Goal: Task Accomplishment & Management: Manage account settings

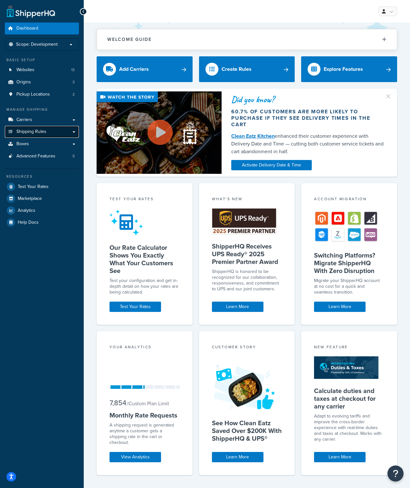
click at [48, 129] on link "Shipping Rules" at bounding box center [42, 132] width 74 height 12
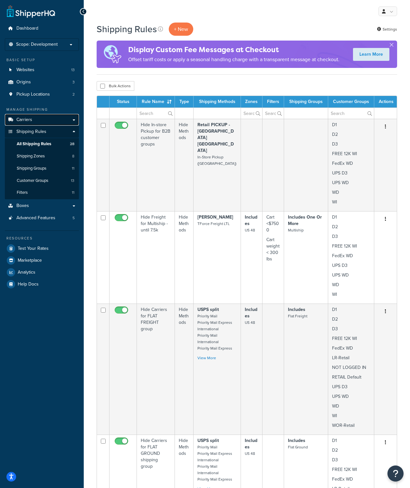
click at [46, 122] on link "Carriers" at bounding box center [42, 120] width 74 height 12
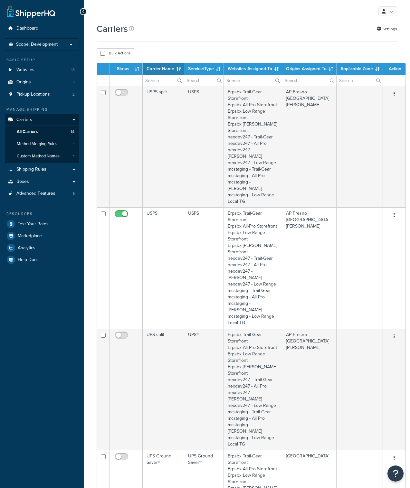
select select "15"
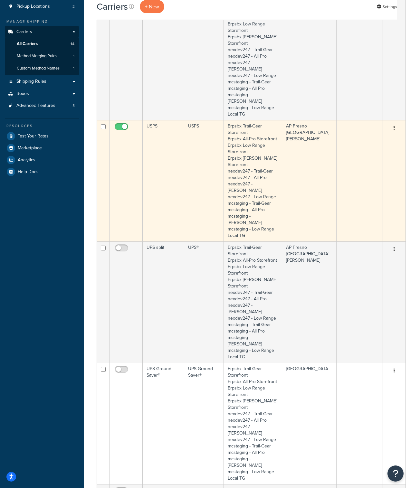
scroll to position [109, 0]
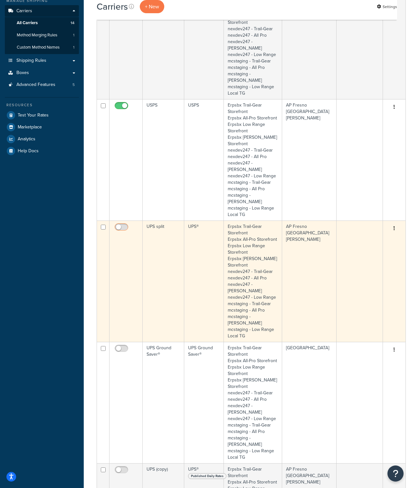
click at [124, 225] on input "checkbox" at bounding box center [122, 229] width 18 height 8
checkbox input "true"
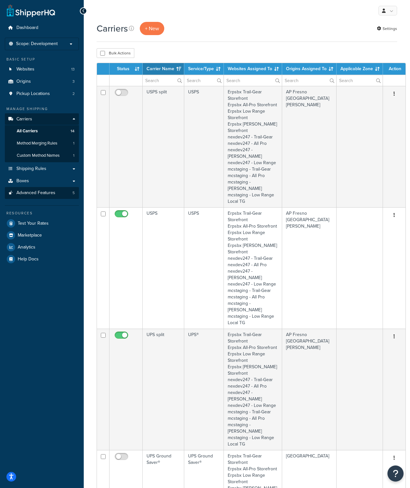
scroll to position [0, 0]
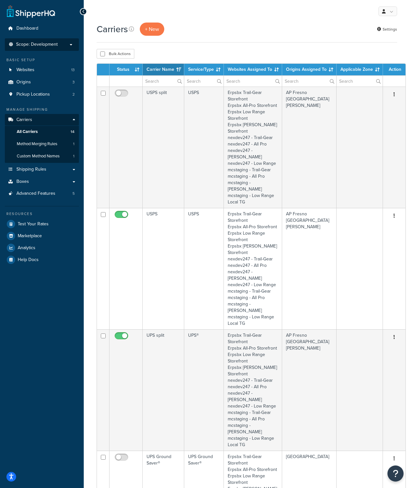
drag, startPoint x: 58, startPoint y: 43, endPoint x: 57, endPoint y: 47, distance: 3.9
click at [59, 43] on p "Scope: Development" at bounding box center [42, 44] width 68 height 5
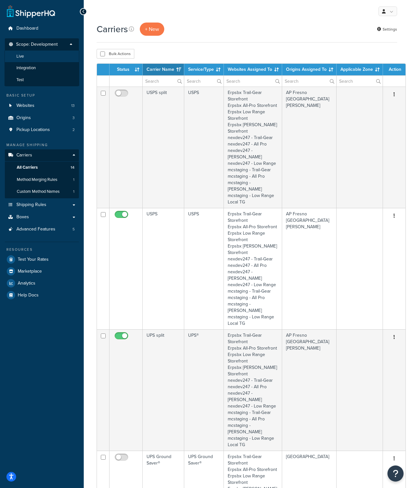
click at [27, 54] on li "Live" at bounding box center [42, 57] width 75 height 12
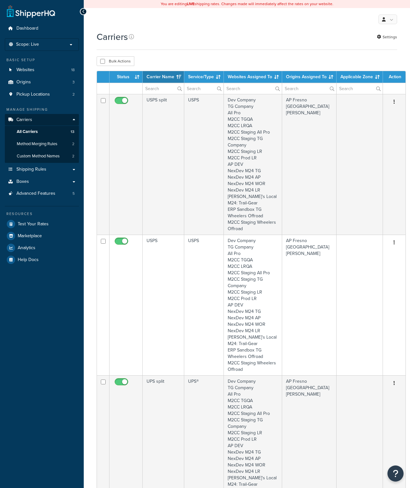
select select "15"
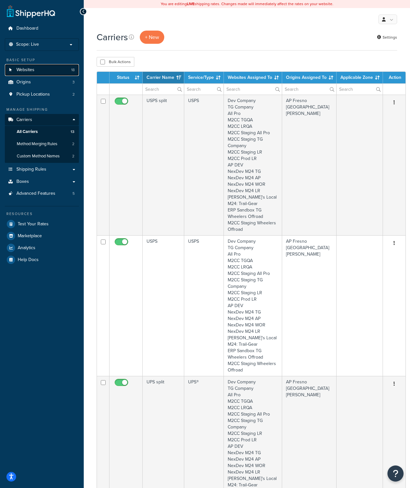
click at [42, 72] on link "Websites 18" at bounding box center [42, 70] width 74 height 12
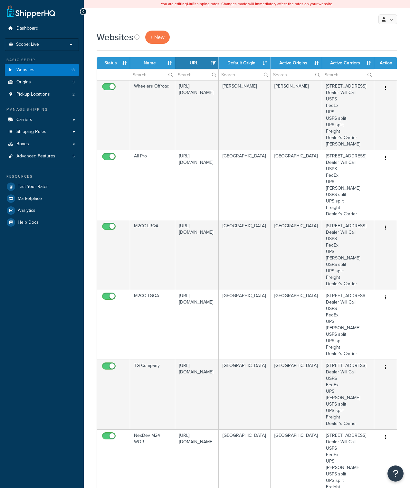
select select "15"
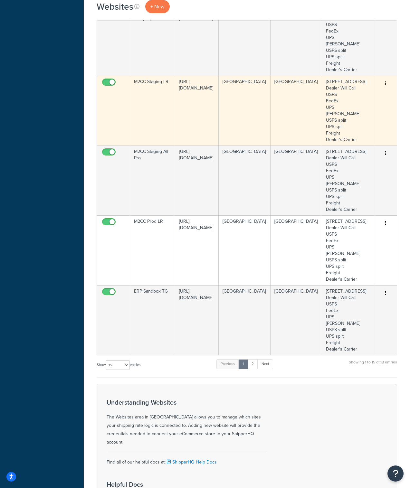
scroll to position [775, 0]
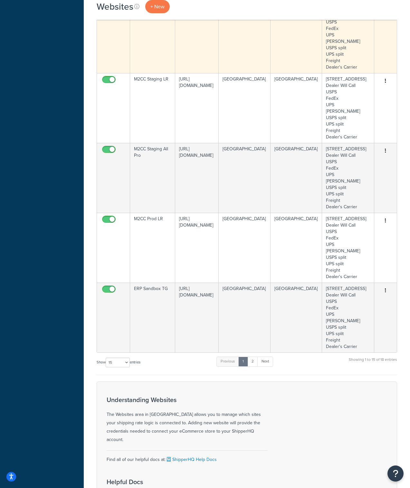
click at [246, 73] on td "Fresno" at bounding box center [243, 38] width 51 height 70
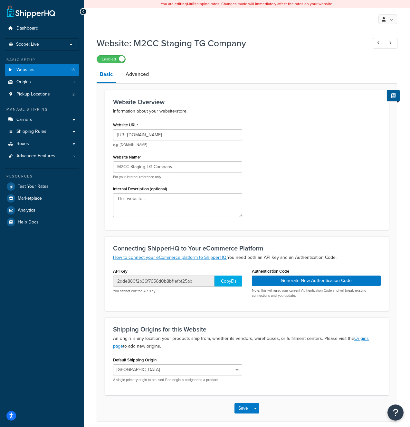
click at [230, 282] on div "Copy" at bounding box center [228, 281] width 28 height 11
click at [318, 281] on button "Generate New Authentication Code" at bounding box center [316, 281] width 129 height 10
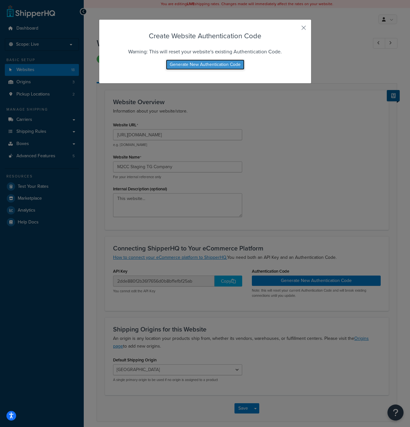
click at [210, 65] on button "Generate New Authentication Code" at bounding box center [205, 65] width 79 height 10
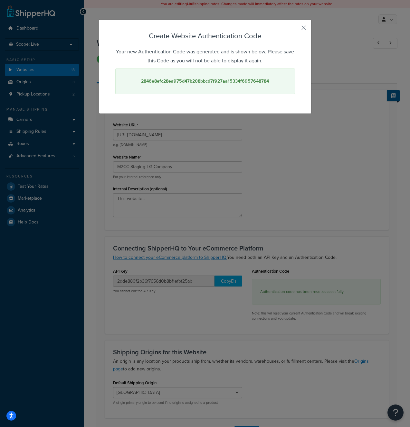
click at [231, 82] on strong "2846e8efc28ea975d47b208bbcd7f927aa15334f6957648784" at bounding box center [205, 81] width 128 height 7
copy strong "2846e8efc28ea975d47b208bbcd7f927aa15334f6957648784"
click at [295, 29] on button "button" at bounding box center [294, 30] width 2 height 2
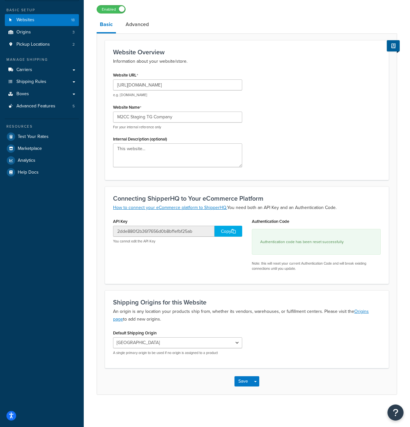
scroll to position [51, 0]
drag, startPoint x: 239, startPoint y: 383, endPoint x: 244, endPoint y: 382, distance: 4.6
click at [239, 383] on button "Save" at bounding box center [242, 381] width 17 height 10
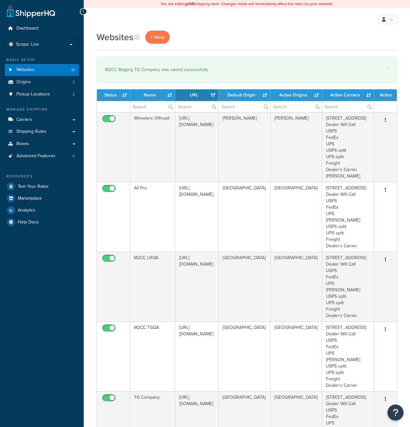
select select "15"
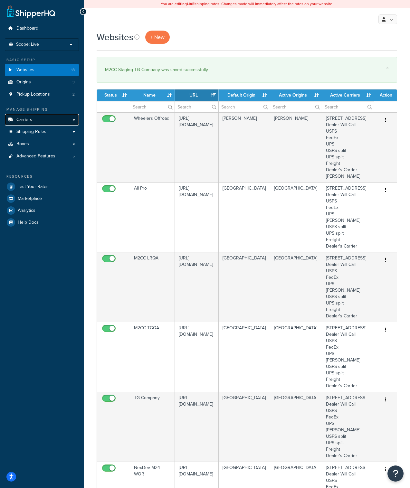
click at [34, 123] on link "Carriers" at bounding box center [42, 120] width 74 height 12
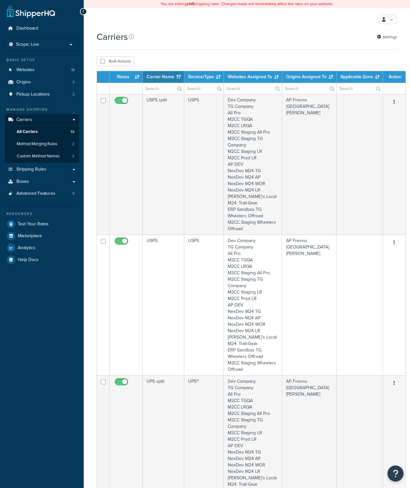
select select "15"
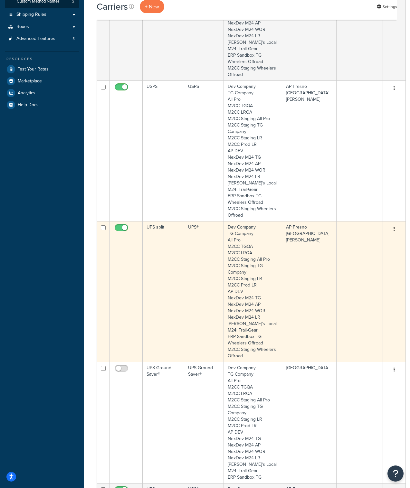
scroll to position [156, 0]
click at [119, 227] on input "checkbox" at bounding box center [122, 228] width 18 height 8
click at [124, 227] on input "checkbox" at bounding box center [122, 228] width 18 height 8
checkbox input "true"
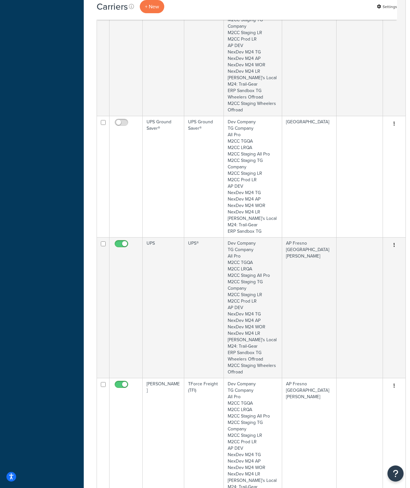
scroll to position [139, 0]
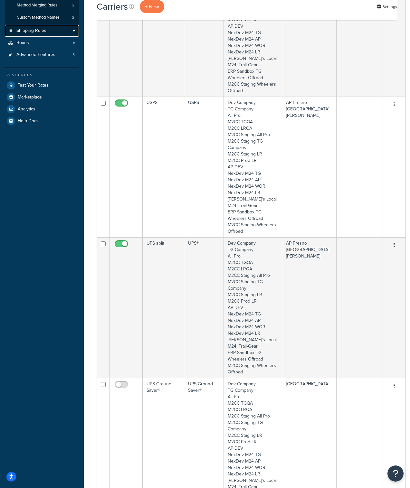
click at [66, 32] on link "Shipping Rules" at bounding box center [42, 31] width 74 height 12
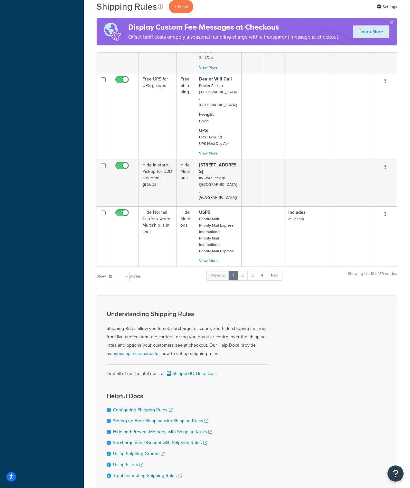
scroll to position [450, 0]
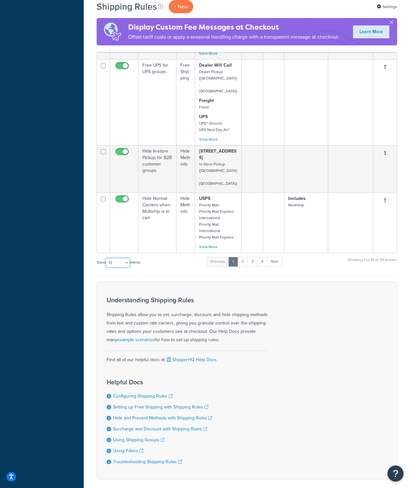
click at [128, 258] on select "10 15 25 50 100 1000" at bounding box center [118, 263] width 24 height 10
select select "50"
click at [106, 258] on select "10 15 25 50 100 1000" at bounding box center [118, 263] width 24 height 10
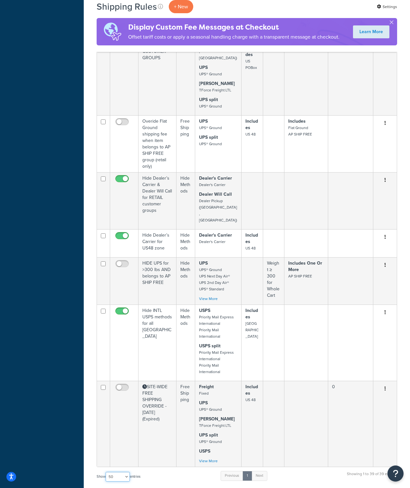
scroll to position [2026, 0]
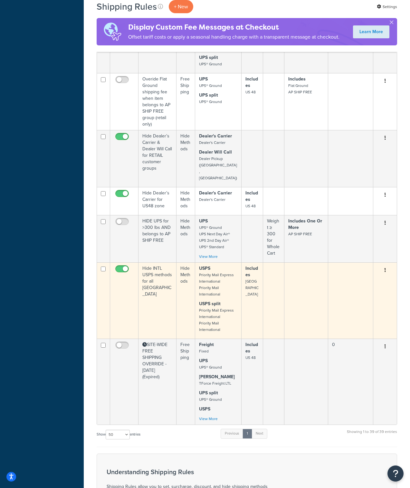
click at [171, 262] on td "Hide INTL USPS methods for all Canada" at bounding box center [157, 300] width 38 height 76
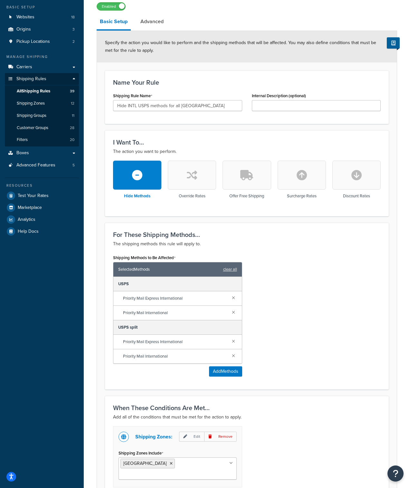
scroll to position [14, 0]
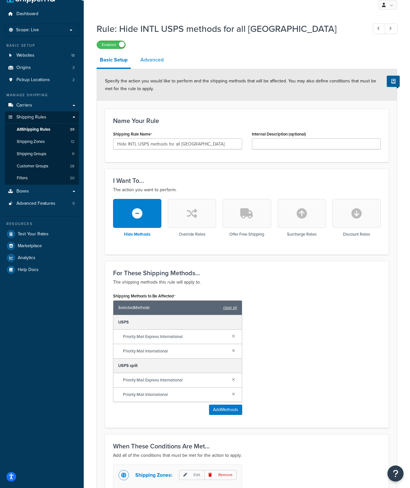
click at [153, 60] on link "Advanced" at bounding box center [152, 59] width 30 height 15
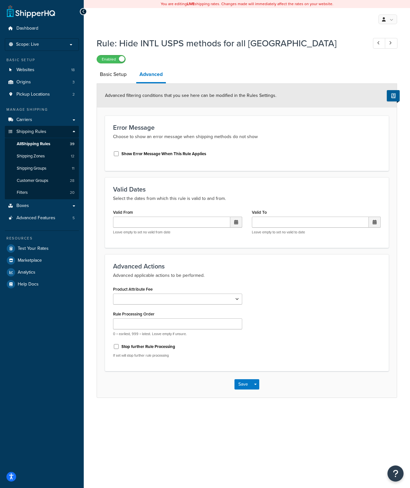
scroll to position [14, 0]
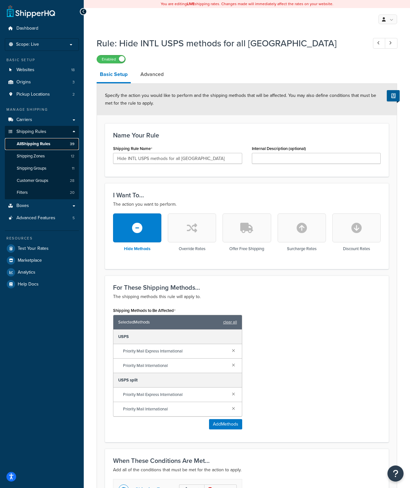
click at [42, 144] on span "All Shipping Rules" at bounding box center [33, 143] width 33 height 5
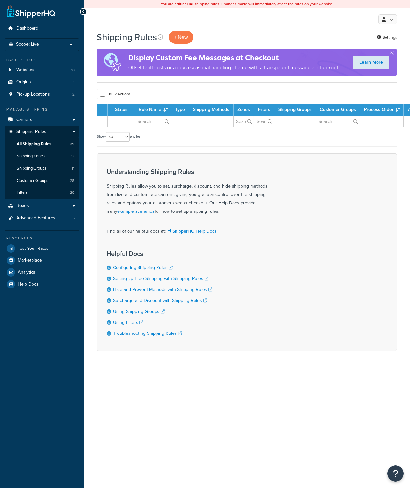
select select "50"
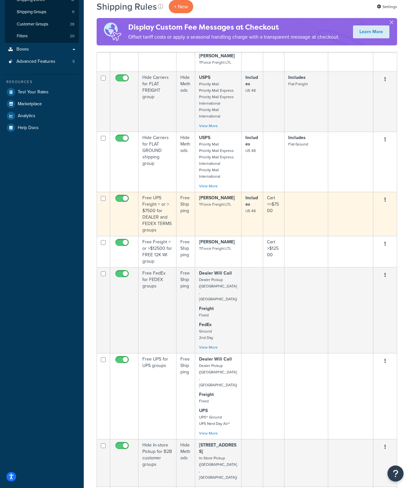
scroll to position [500, 0]
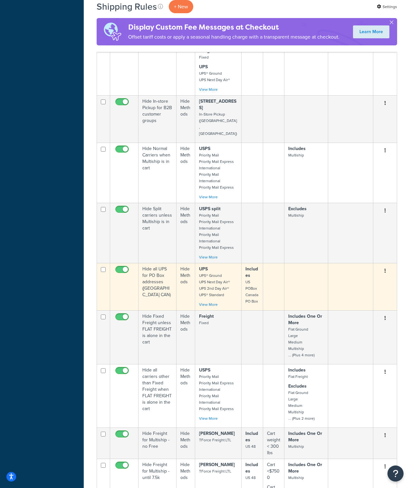
click at [166, 263] on td "Hide all UPS for PO Box addresses (USA CAN)" at bounding box center [157, 286] width 38 height 47
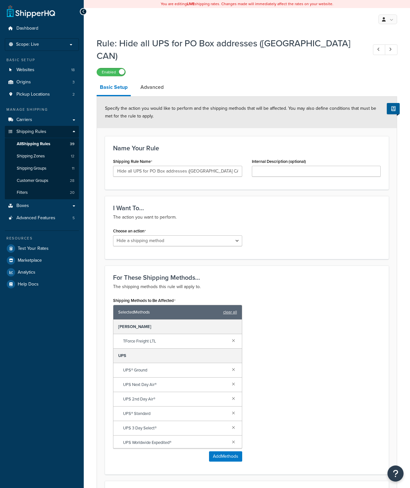
select select "HIDE"
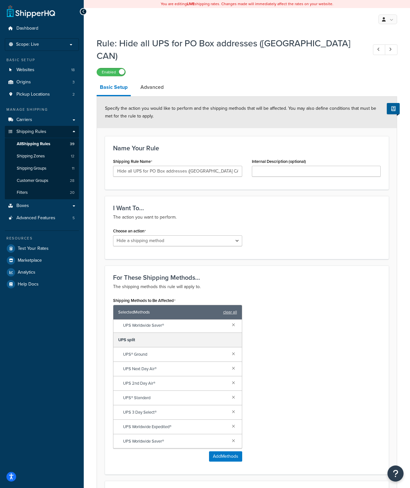
scroll to position [1, 0]
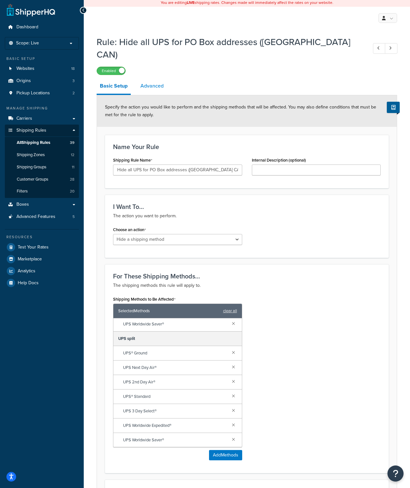
click at [160, 78] on link "Advanced" at bounding box center [152, 85] width 30 height 15
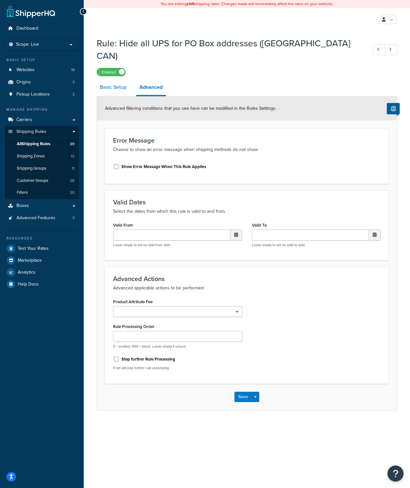
click at [108, 79] on link "Basic Setup" at bounding box center [113, 86] width 33 height 15
select select "HIDE"
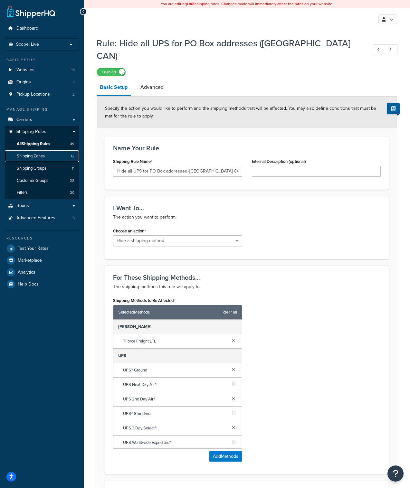
click at [42, 158] on span "Shipping Zones" at bounding box center [31, 155] width 28 height 5
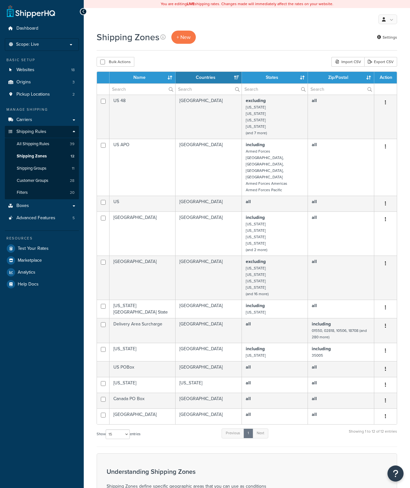
select select "15"
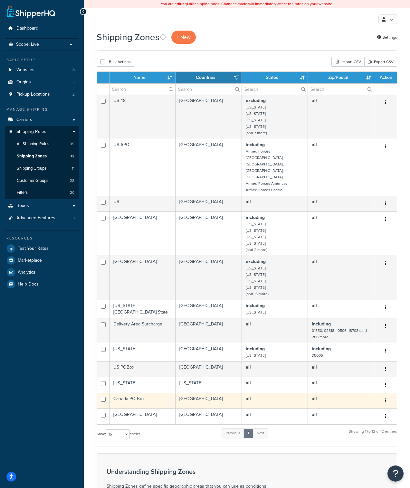
click at [206, 393] on td "[GEOGRAPHIC_DATA]" at bounding box center [208, 401] width 66 height 16
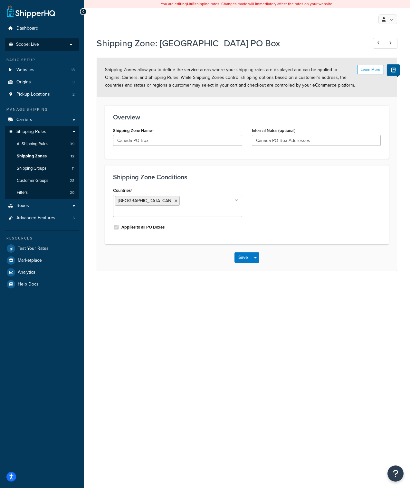
click at [59, 43] on p "Scope: Live" at bounding box center [42, 44] width 68 height 5
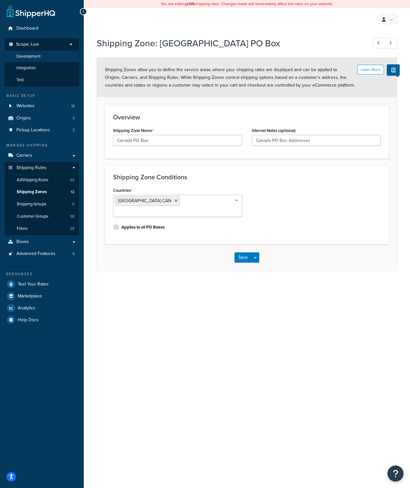
click at [44, 57] on li "Development" at bounding box center [42, 57] width 75 height 12
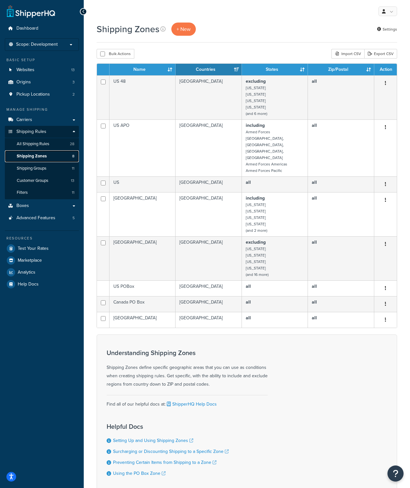
click at [36, 154] on span "Shipping Zones" at bounding box center [32, 155] width 30 height 5
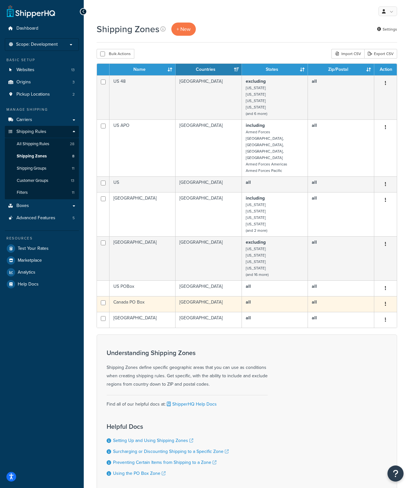
click at [208, 296] on td "[GEOGRAPHIC_DATA]" at bounding box center [208, 304] width 66 height 16
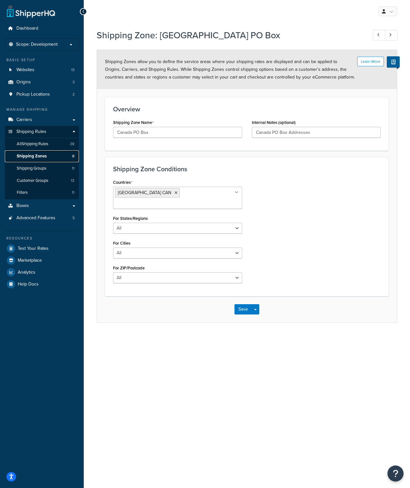
click at [38, 158] on span "Shipping Zones" at bounding box center [32, 155] width 30 height 5
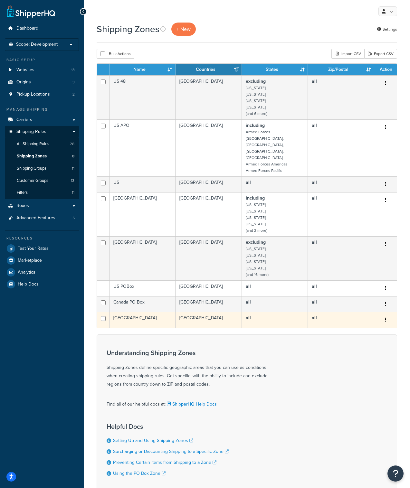
click at [139, 312] on td "[GEOGRAPHIC_DATA]" at bounding box center [142, 320] width 66 height 16
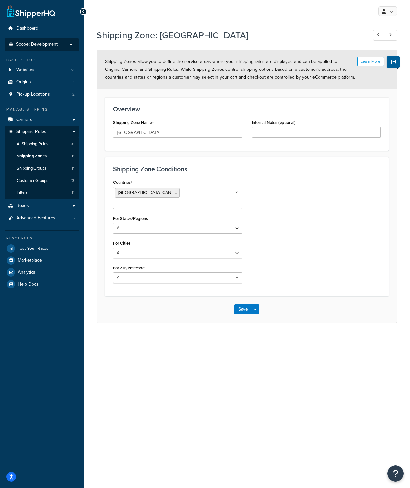
click at [62, 42] on p "Scope: Development" at bounding box center [42, 44] width 68 height 5
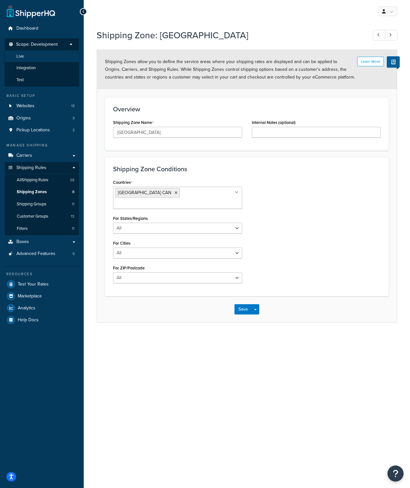
click at [32, 56] on li "Live" at bounding box center [42, 57] width 75 height 12
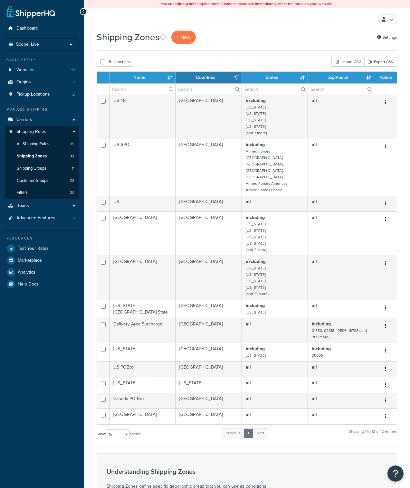
select select "15"
click at [43, 170] on span "Shipping Groups" at bounding box center [32, 168] width 30 height 5
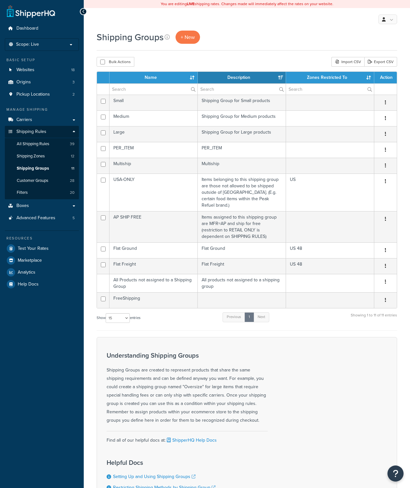
select select "15"
click at [41, 144] on span "All Shipping Rules" at bounding box center [33, 143] width 32 height 5
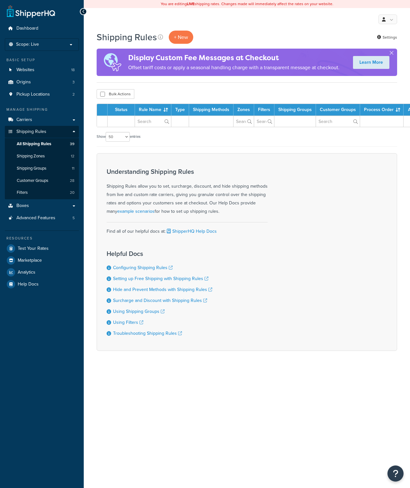
select select "50"
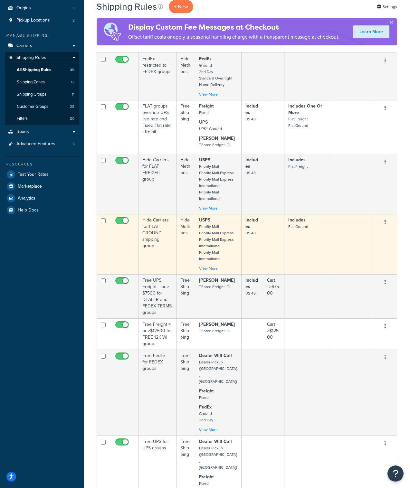
scroll to position [81, 0]
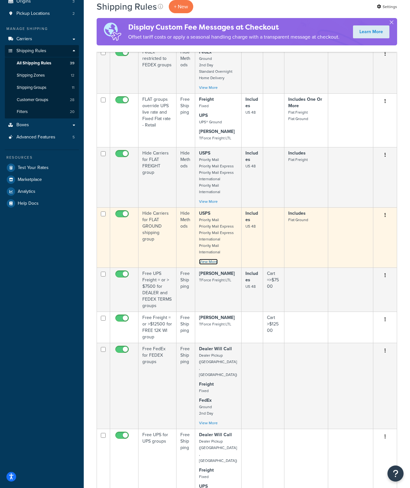
click at [211, 262] on link "View More" at bounding box center [208, 262] width 19 height 6
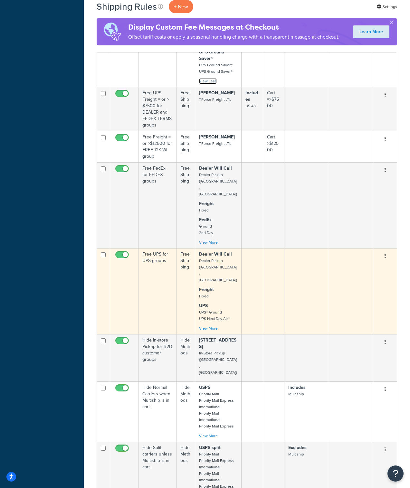
scroll to position [467, 0]
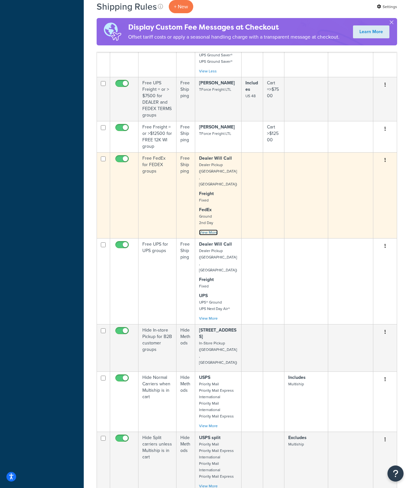
click at [211, 229] on link "View More" at bounding box center [208, 232] width 19 height 6
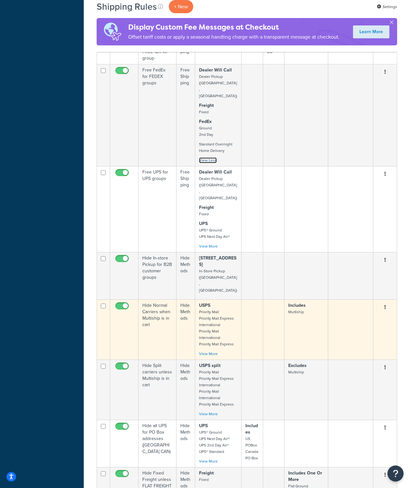
scroll to position [576, 0]
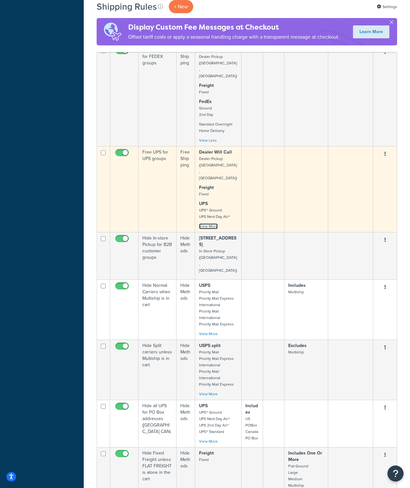
click at [210, 223] on link "View More" at bounding box center [208, 226] width 19 height 6
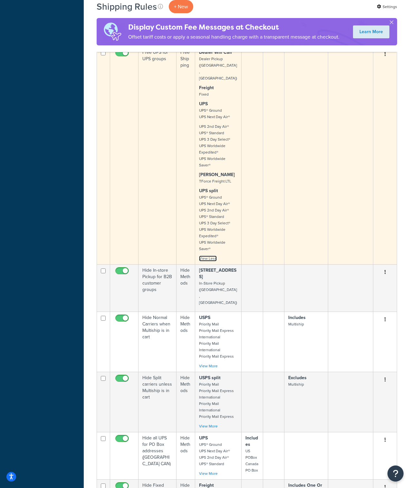
scroll to position [678, 0]
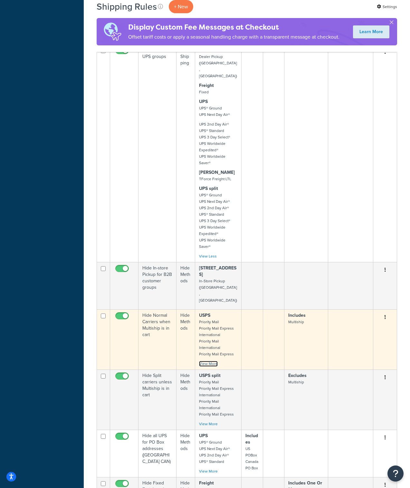
click at [209, 361] on link "View More" at bounding box center [208, 364] width 19 height 6
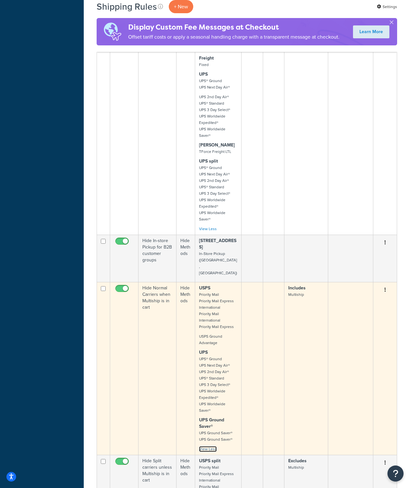
scroll to position [854, 0]
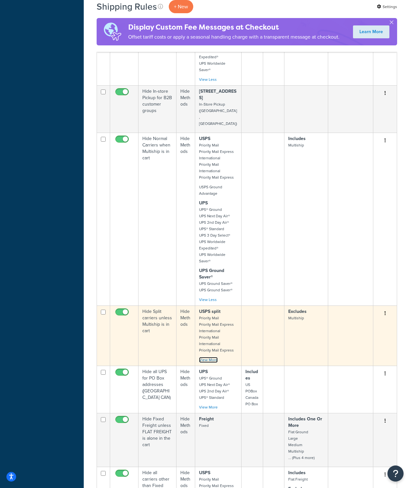
click at [208, 357] on link "View More" at bounding box center [208, 360] width 19 height 6
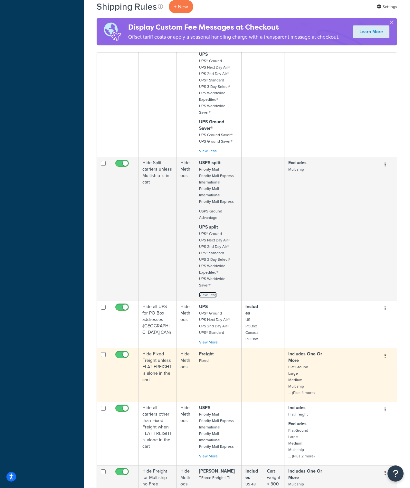
scroll to position [1008, 0]
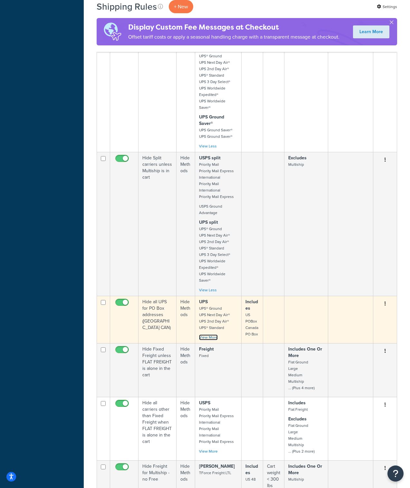
click at [210, 334] on link "View More" at bounding box center [208, 337] width 19 height 6
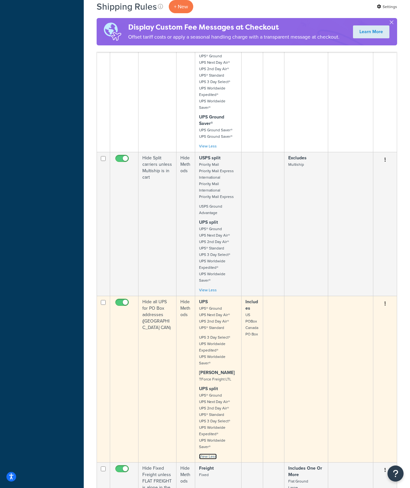
scroll to position [1191, 0]
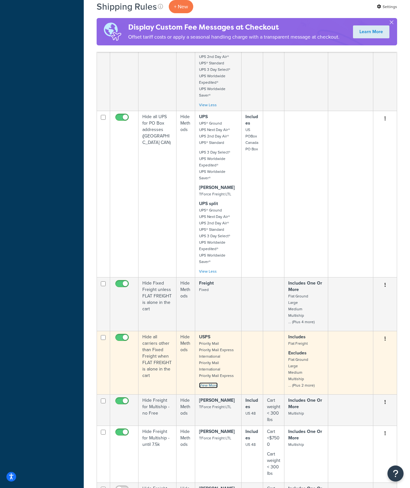
click at [211, 382] on link "View More" at bounding box center [208, 385] width 19 height 6
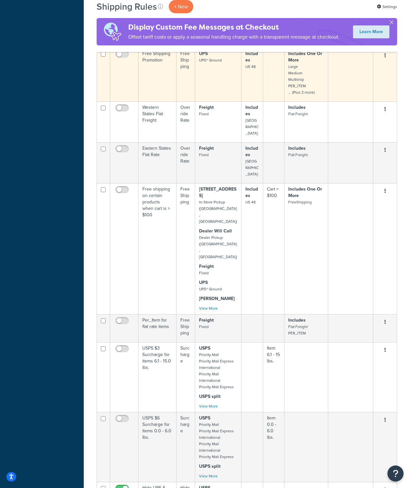
scroll to position [2103, 0]
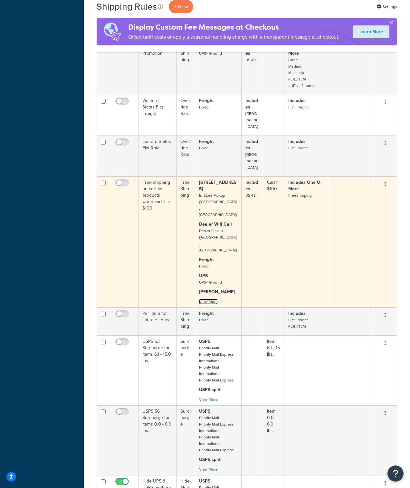
click at [209, 299] on link "View More" at bounding box center [208, 302] width 19 height 6
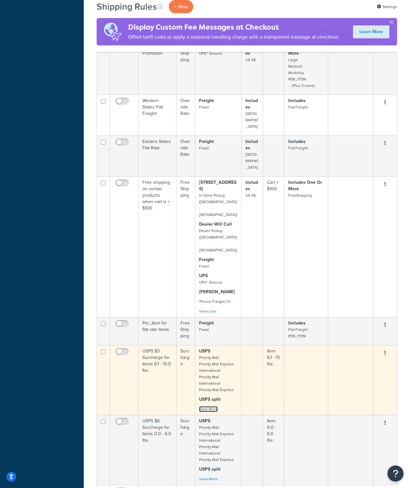
click at [211, 406] on link "View More" at bounding box center [208, 409] width 19 height 6
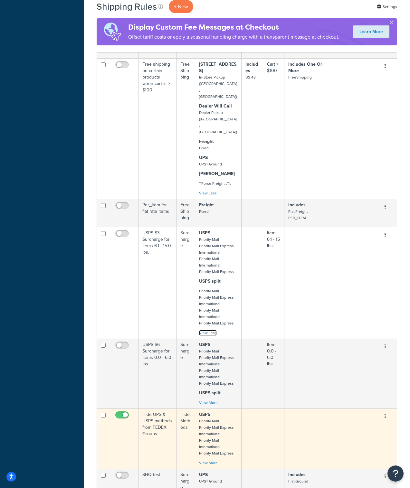
scroll to position [2222, 0]
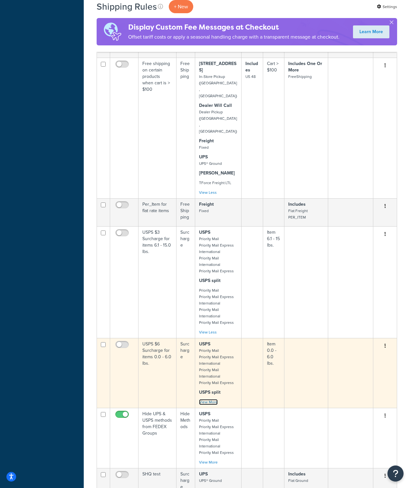
click at [210, 399] on link "View More" at bounding box center [208, 402] width 19 height 6
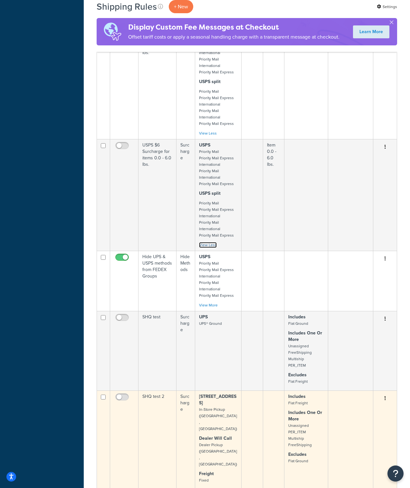
scroll to position [2421, 0]
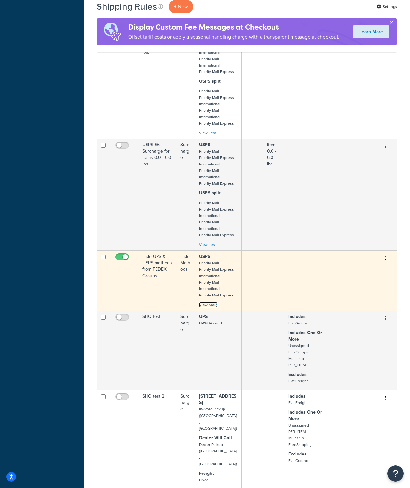
click at [207, 302] on link "View More" at bounding box center [208, 305] width 19 height 6
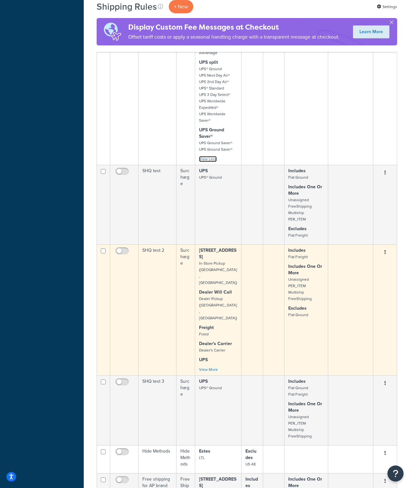
scroll to position [2880, 0]
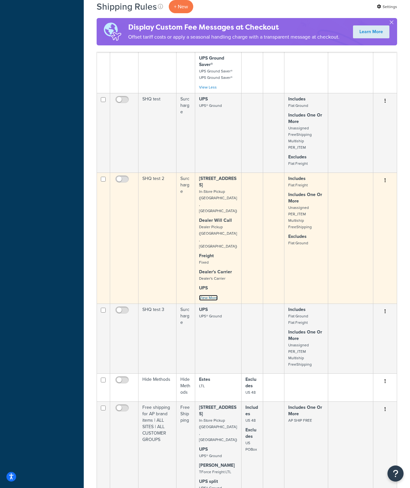
click at [211, 295] on link "View More" at bounding box center [208, 298] width 19 height 6
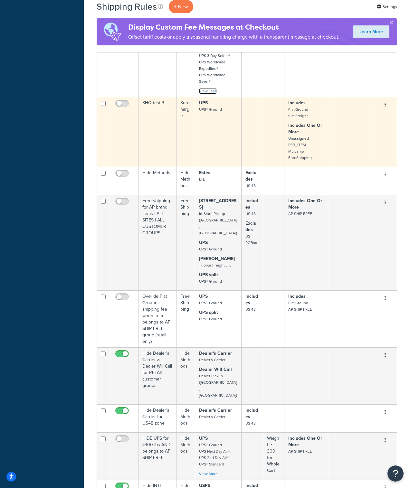
scroll to position [3368, 0]
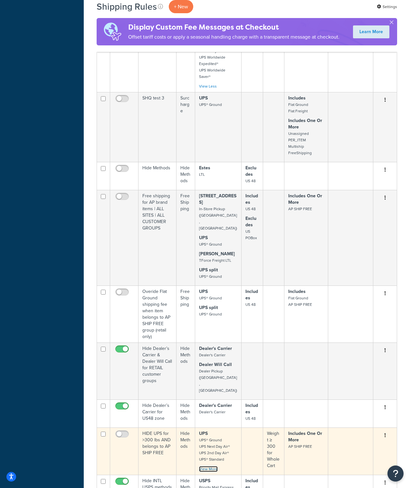
click at [210, 466] on link "View More" at bounding box center [208, 469] width 19 height 6
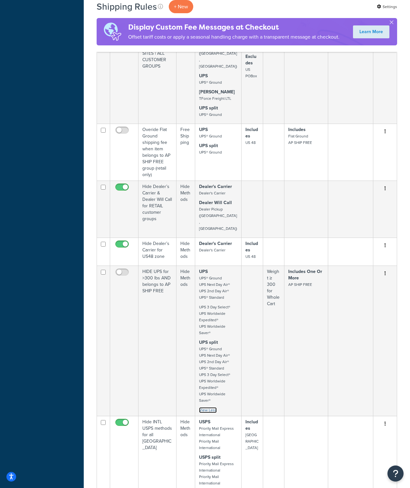
scroll to position [3531, 0]
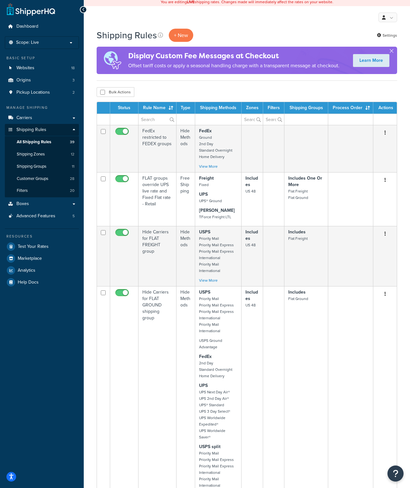
scroll to position [0, 0]
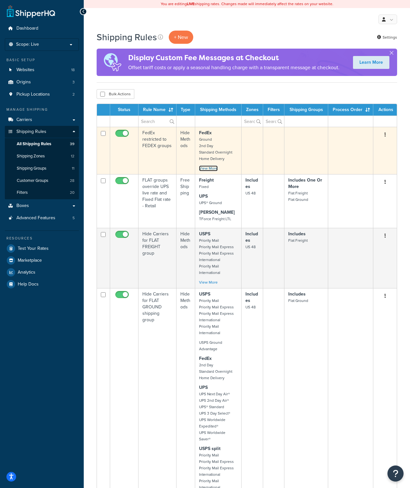
click at [213, 169] on link "View More" at bounding box center [208, 168] width 19 height 6
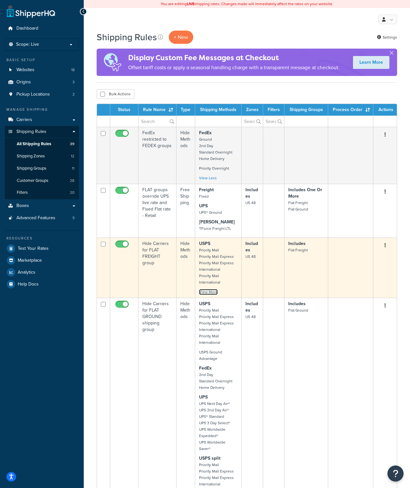
click at [206, 293] on link "View More" at bounding box center [208, 292] width 19 height 6
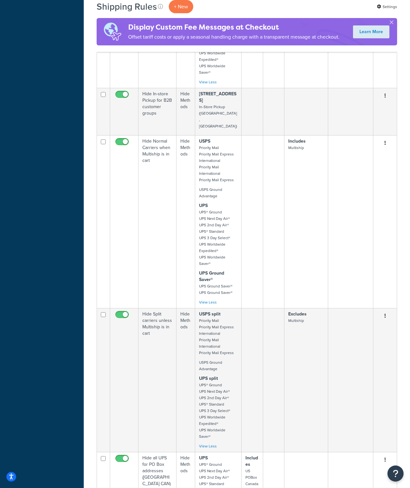
scroll to position [1130, 0]
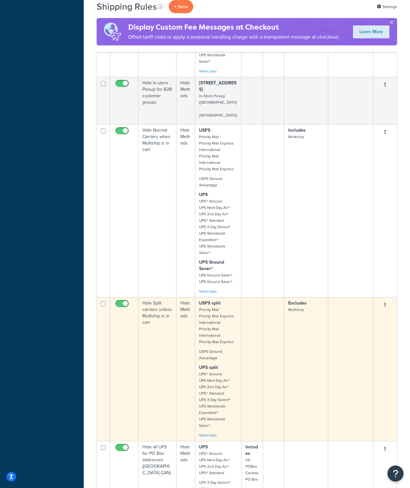
click at [163, 323] on td "Hide Split carriers unless Multiship is in cart" at bounding box center [157, 369] width 38 height 144
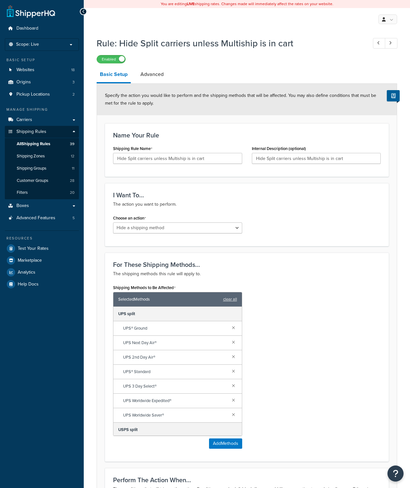
select select "HIDE"
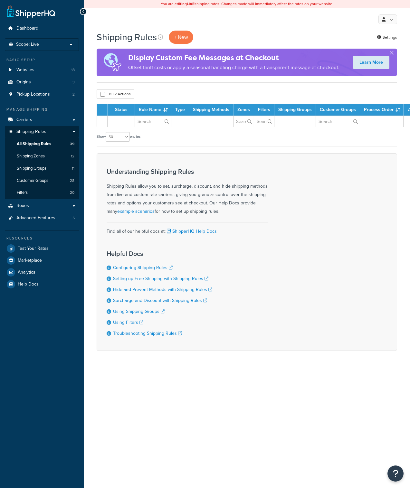
select select "50"
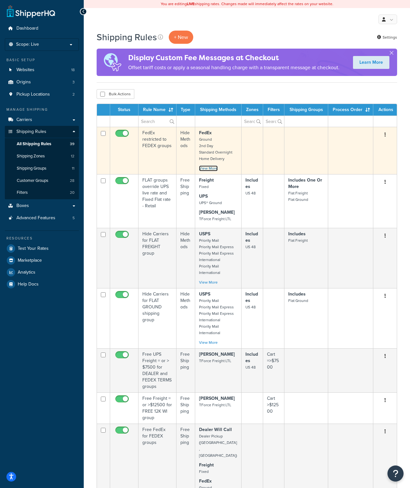
click at [212, 168] on link "View More" at bounding box center [208, 168] width 19 height 6
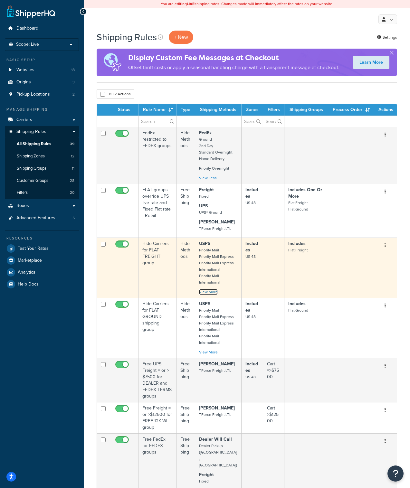
click at [210, 292] on link "View More" at bounding box center [208, 292] width 19 height 6
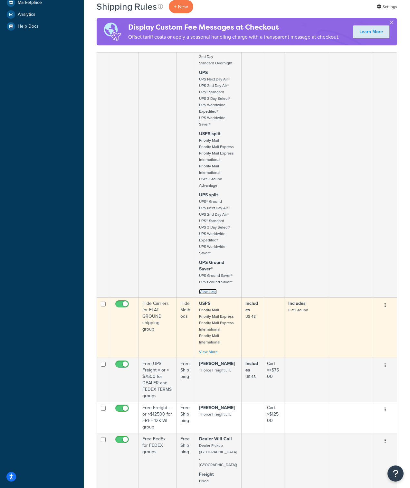
scroll to position [411, 0]
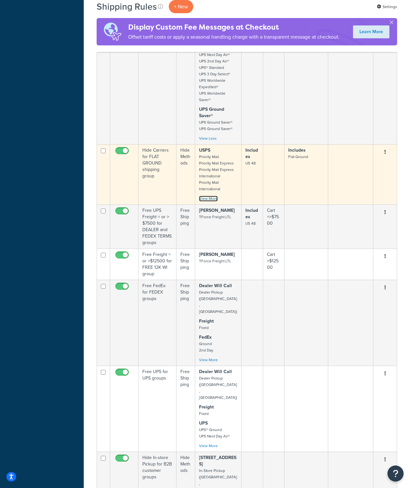
click at [212, 196] on link "View More" at bounding box center [208, 199] width 19 height 6
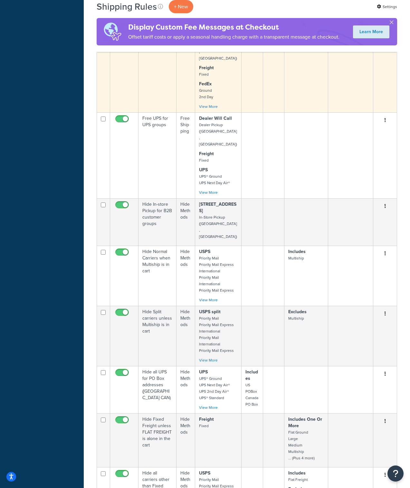
scroll to position [852, 0]
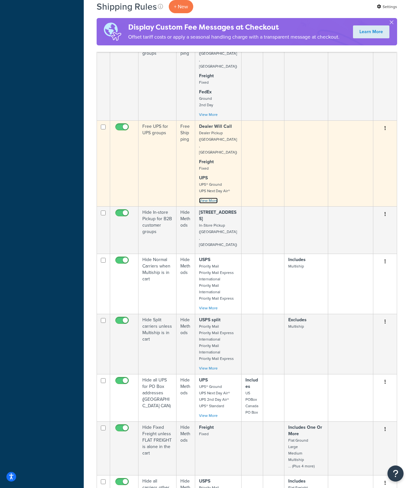
click at [211, 198] on link "View More" at bounding box center [208, 201] width 19 height 6
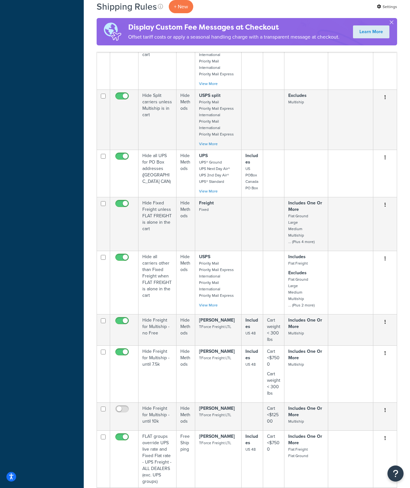
scroll to position [1134, 0]
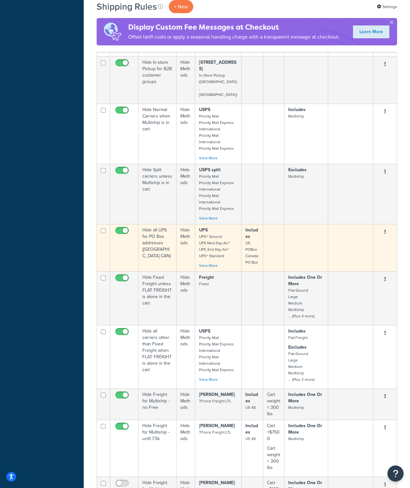
click at [120, 228] on input "checkbox" at bounding box center [123, 232] width 18 height 8
click at [214, 263] on link "View More" at bounding box center [208, 266] width 19 height 6
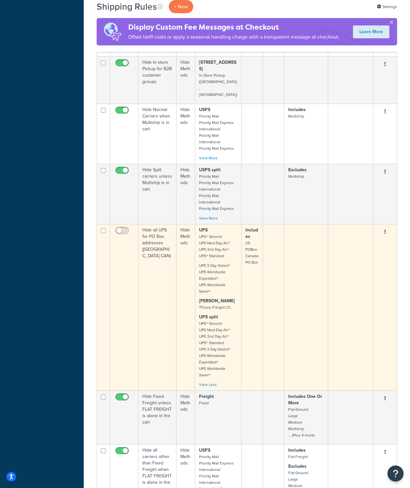
click at [125, 228] on input "checkbox" at bounding box center [123, 232] width 18 height 8
checkbox input "true"
click at [243, 224] on td "Includes US POBox Canada PO Box" at bounding box center [252, 307] width 22 height 166
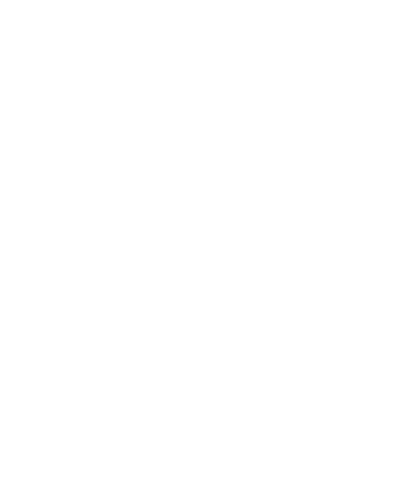
select select "HIDE"
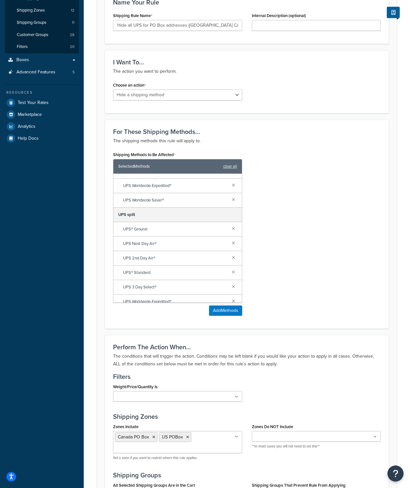
scroll to position [132, 0]
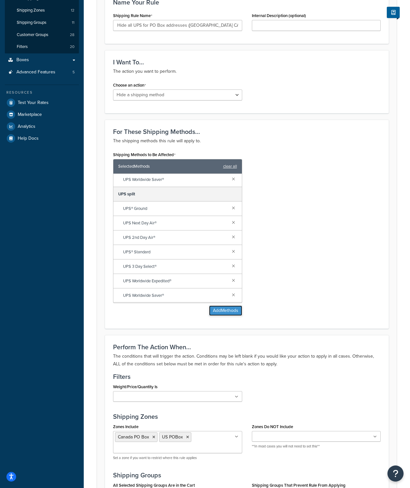
click at [223, 305] on button "Add Methods" at bounding box center [225, 310] width 33 height 10
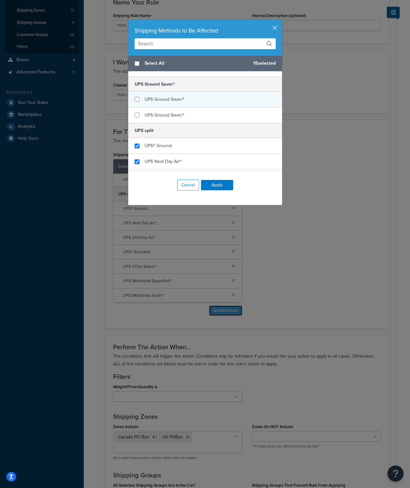
scroll to position [555, 0]
click at [136, 96] on input "checkbox" at bounding box center [136, 98] width 5 height 5
checkbox input "true"
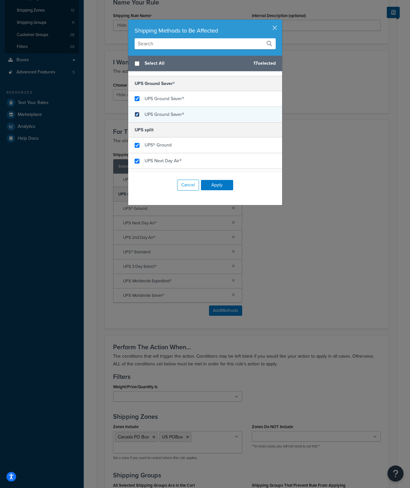
click at [137, 114] on input "checkbox" at bounding box center [136, 114] width 5 height 5
checkbox input "true"
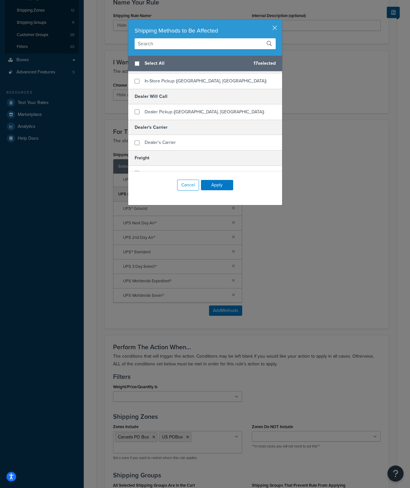
scroll to position [0, 0]
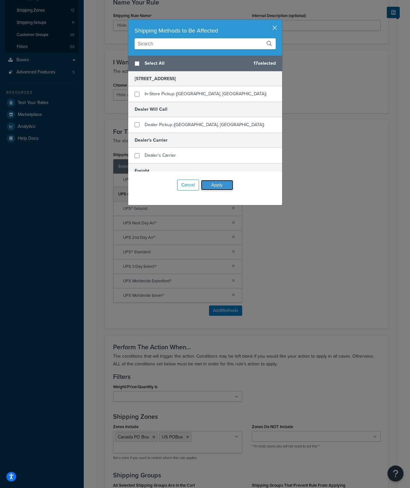
click at [219, 186] on button "Apply" at bounding box center [217, 185] width 32 height 10
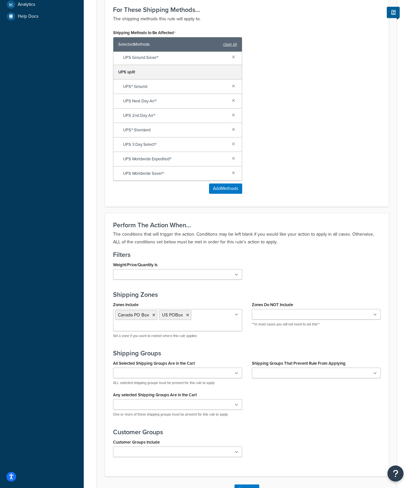
scroll to position [303, 0]
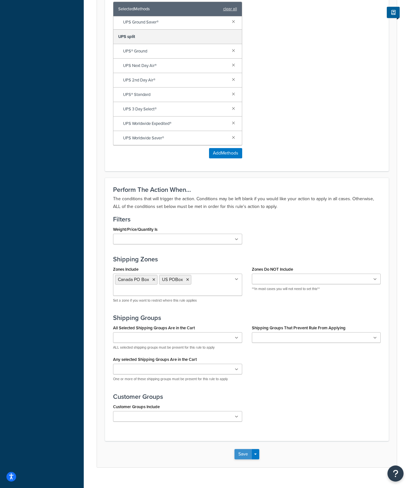
click at [239, 449] on button "Save" at bounding box center [242, 454] width 17 height 10
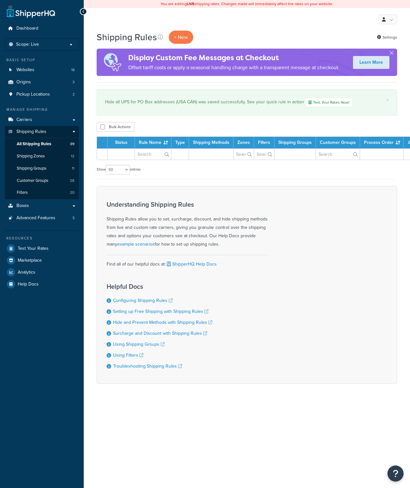
select select "50"
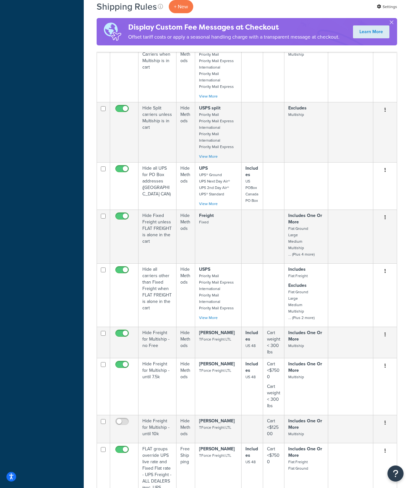
scroll to position [626, 0]
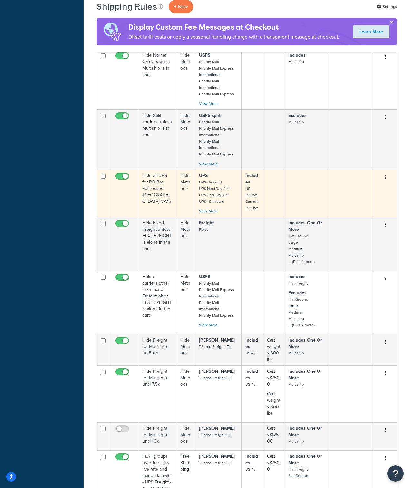
click at [300, 170] on td at bounding box center [305, 193] width 43 height 47
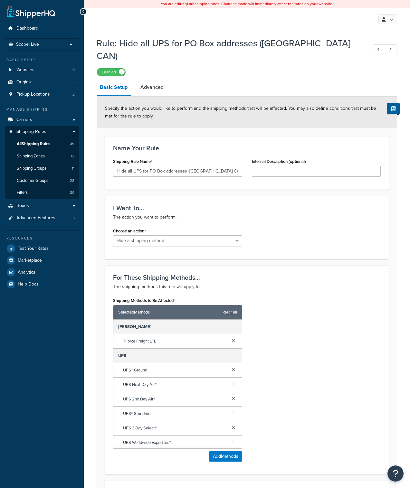
select select "HIDE"
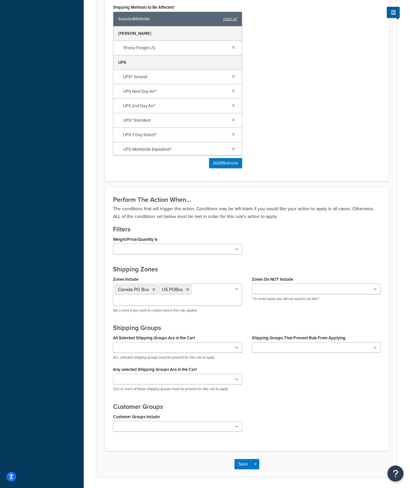
scroll to position [296, 0]
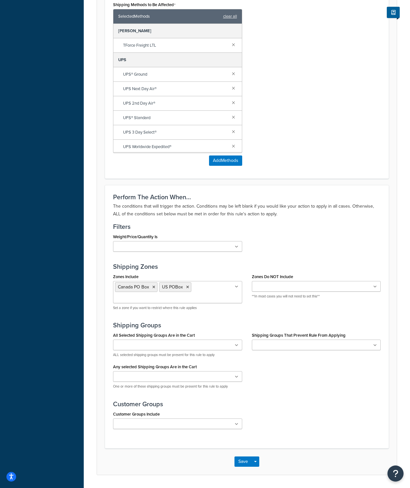
click at [236, 285] on icon at bounding box center [237, 287] width 4 height 4
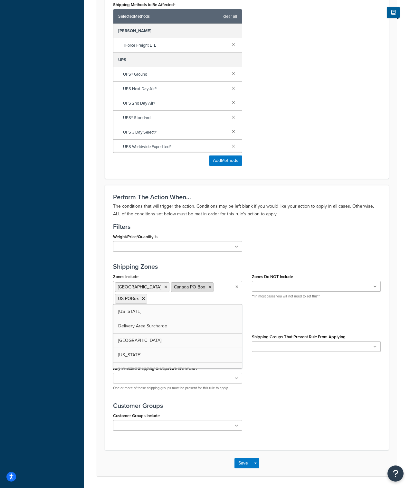
click at [208, 285] on icon at bounding box center [209, 287] width 3 height 4
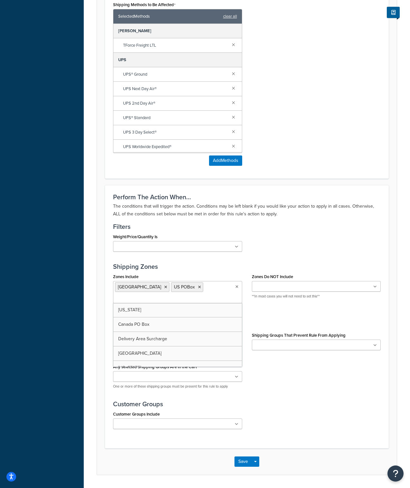
scroll to position [293, 0]
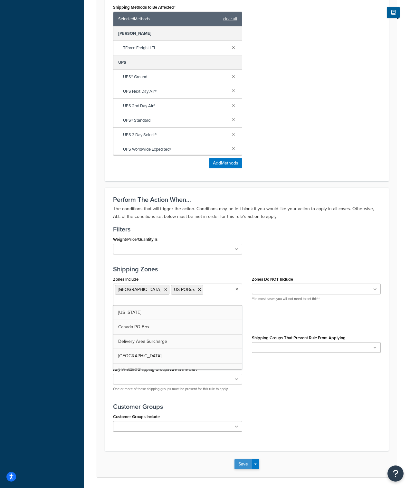
click at [243, 459] on button "Save" at bounding box center [242, 464] width 17 height 10
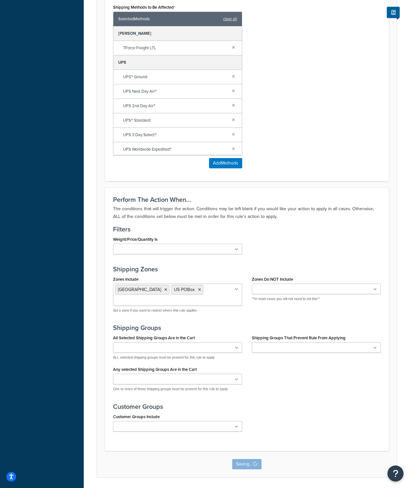
scroll to position [0, 0]
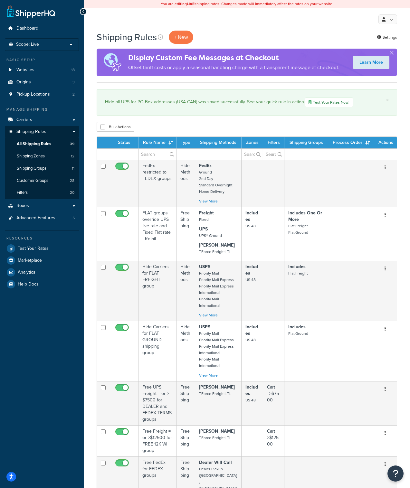
select select "50"
click at [54, 43] on p "Scope: Live" at bounding box center [42, 44] width 68 height 5
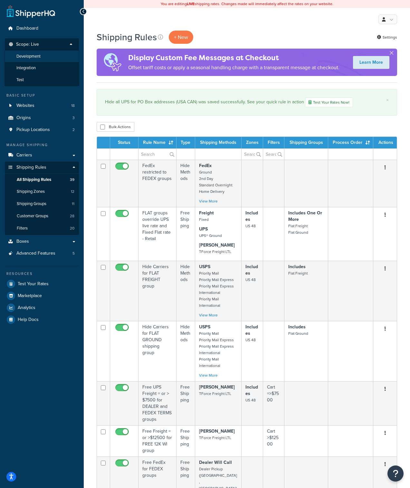
click at [47, 58] on li "Development" at bounding box center [42, 57] width 75 height 12
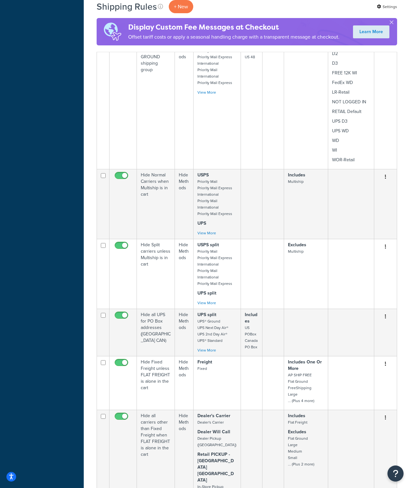
scroll to position [709, 0]
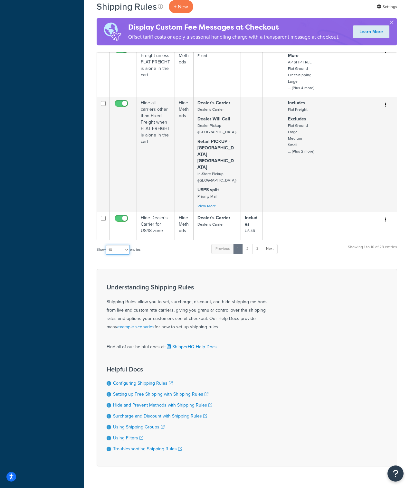
click at [128, 245] on select "10 15 25 50 100 1000" at bounding box center [118, 250] width 24 height 10
select select "50"
click at [106, 245] on select "10 15 25 50 100 1000" at bounding box center [118, 250] width 24 height 10
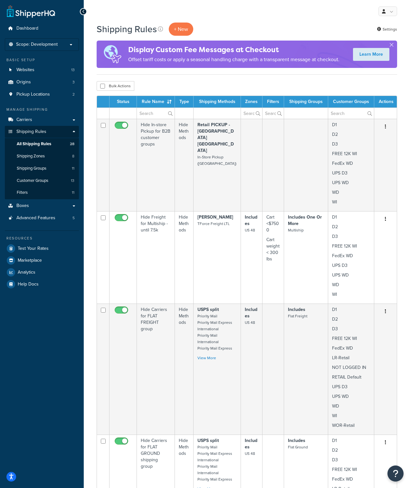
scroll to position [474, 0]
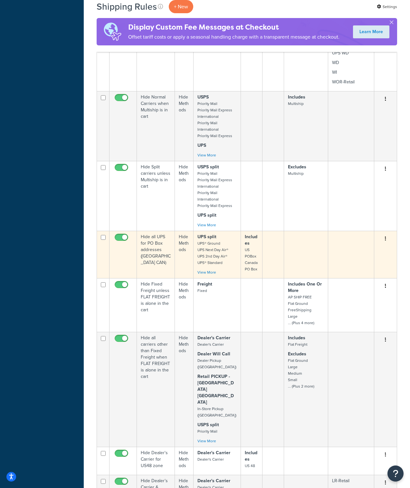
click at [300, 256] on td at bounding box center [306, 254] width 44 height 47
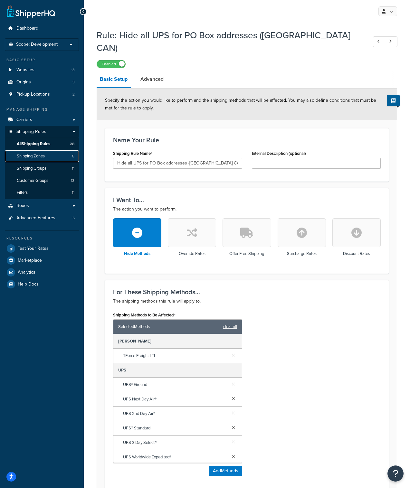
click at [51, 157] on link "Shipping Zones 8" at bounding box center [42, 156] width 74 height 12
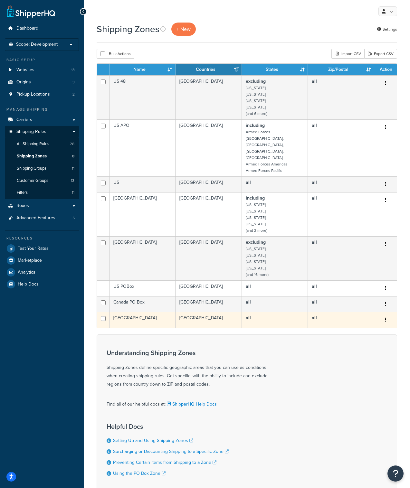
click at [214, 312] on td "[GEOGRAPHIC_DATA]" at bounding box center [208, 320] width 66 height 16
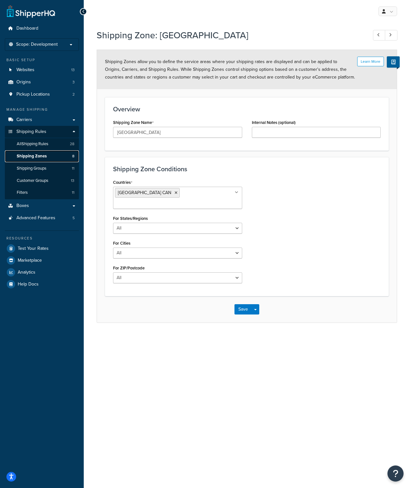
click at [48, 157] on link "Shipping Zones 8" at bounding box center [42, 156] width 74 height 12
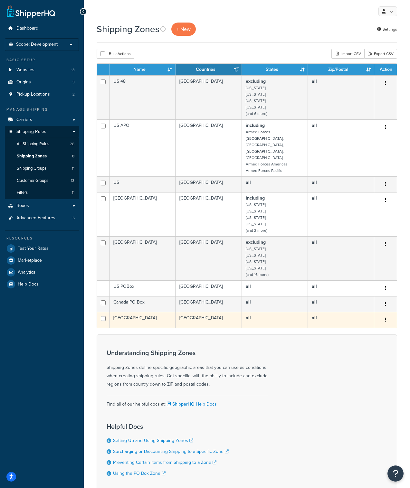
click at [166, 312] on td "[GEOGRAPHIC_DATA]" at bounding box center [142, 320] width 66 height 16
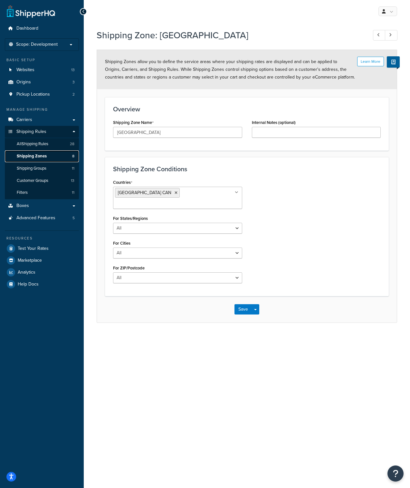
click at [38, 156] on span "Shipping Zones" at bounding box center [32, 155] width 30 height 5
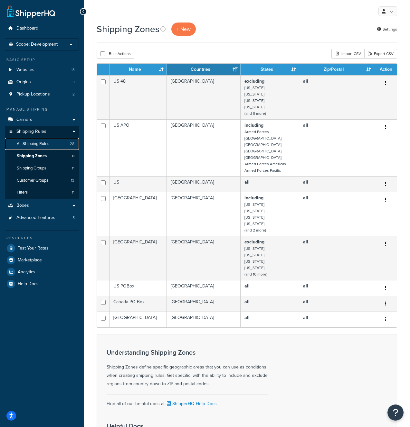
click at [49, 145] on span "All Shipping Rules" at bounding box center [33, 143] width 32 height 5
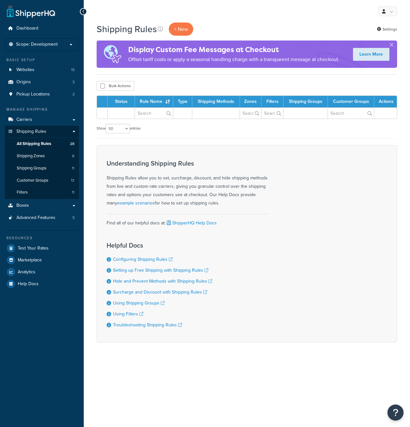
select select "50"
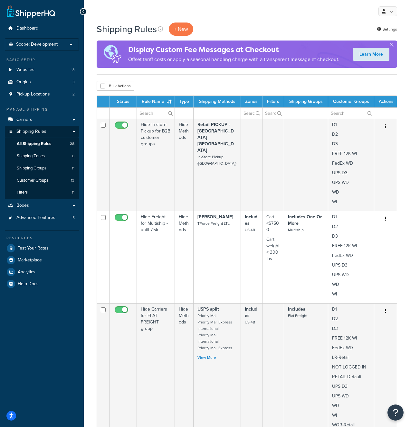
scroll to position [504, 0]
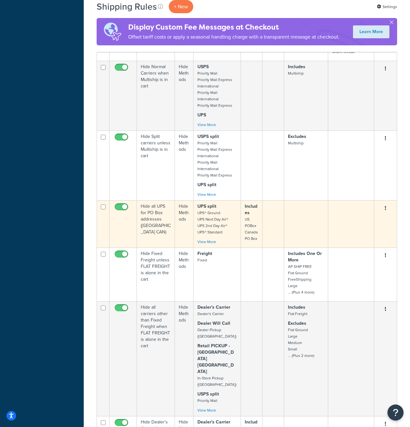
click at [164, 227] on td "Hide all UPS for PO Box addresses ([GEOGRAPHIC_DATA] CAN)" at bounding box center [156, 223] width 38 height 47
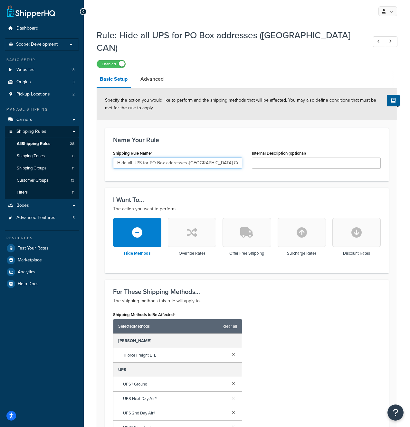
drag, startPoint x: 208, startPoint y: 152, endPoint x: 72, endPoint y: 139, distance: 136.4
click at [64, 139] on div "Dashboard Scope: Development Basic Setup Websites 13 Origins 3 Pickup Locations…" at bounding box center [205, 335] width 410 height 670
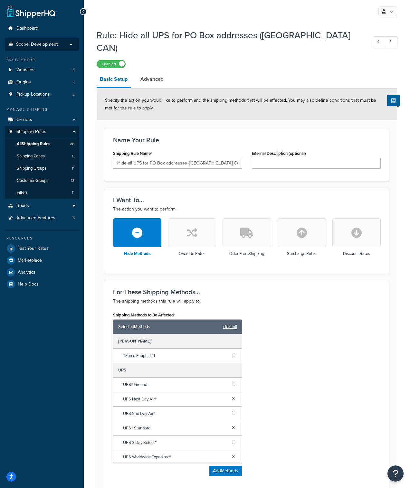
click at [58, 45] on p "Scope: Development" at bounding box center [42, 44] width 68 height 5
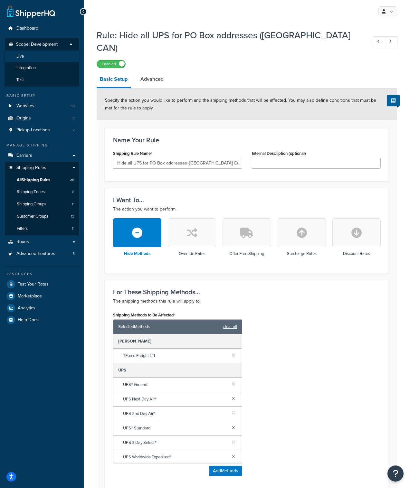
click at [32, 59] on li "Live" at bounding box center [42, 57] width 75 height 12
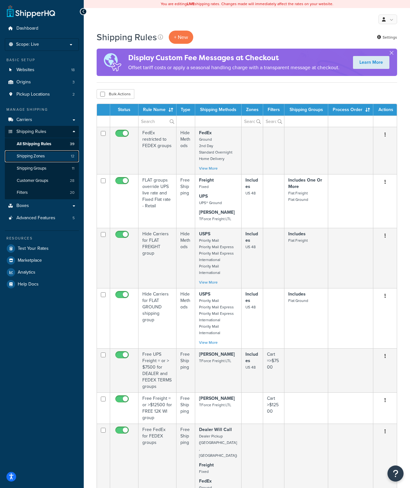
click at [40, 157] on span "Shipping Zones" at bounding box center [31, 155] width 28 height 5
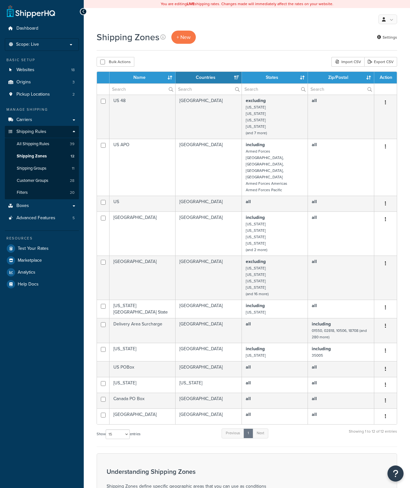
select select "15"
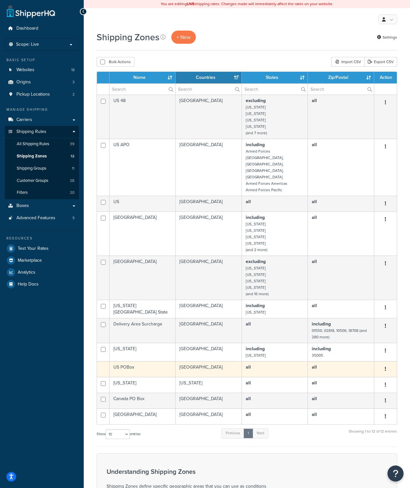
click at [285, 361] on td "all" at bounding box center [275, 369] width 66 height 16
click at [288, 361] on td "all" at bounding box center [275, 369] width 66 height 16
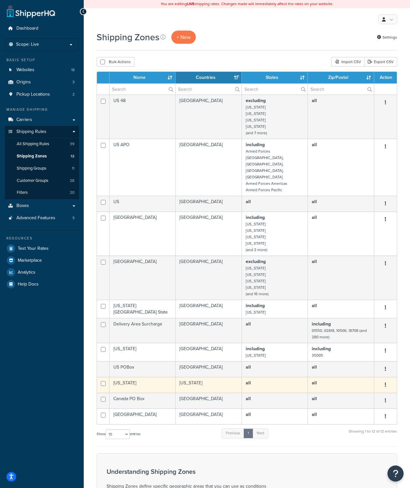
click at [270, 377] on td "all" at bounding box center [275, 385] width 66 height 16
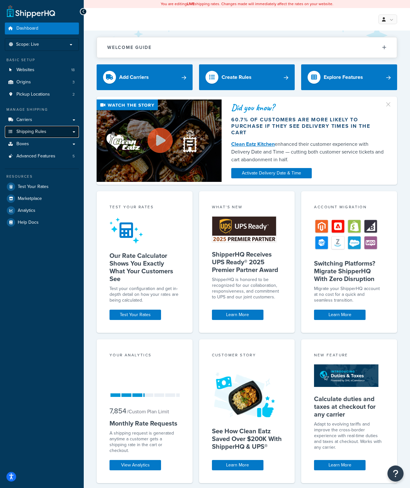
click at [51, 133] on link "Shipping Rules" at bounding box center [42, 132] width 74 height 12
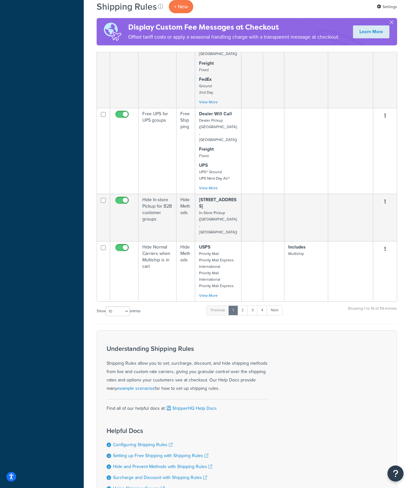
scroll to position [450, 0]
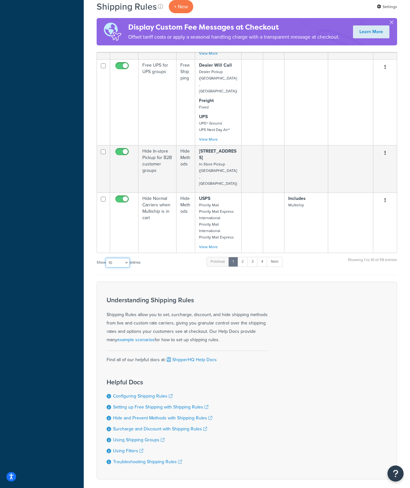
click at [127, 258] on select "10 15 25 50 100 1000" at bounding box center [118, 263] width 24 height 10
select select "50"
click at [106, 258] on select "10 15 25 50 100 1000" at bounding box center [118, 263] width 24 height 10
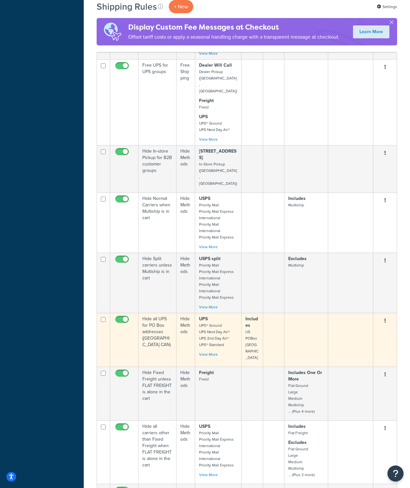
click at [159, 313] on td "Hide all UPS for PO Box addresses ([GEOGRAPHIC_DATA] CAN)" at bounding box center [157, 340] width 38 height 54
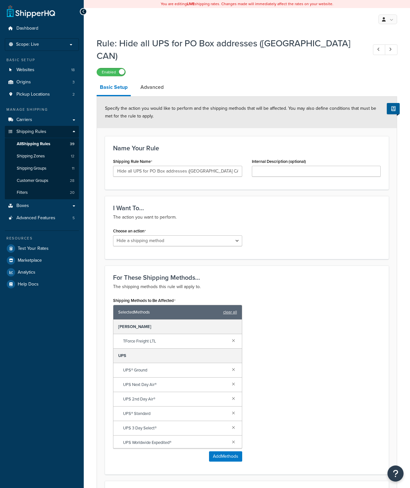
select select "HIDE"
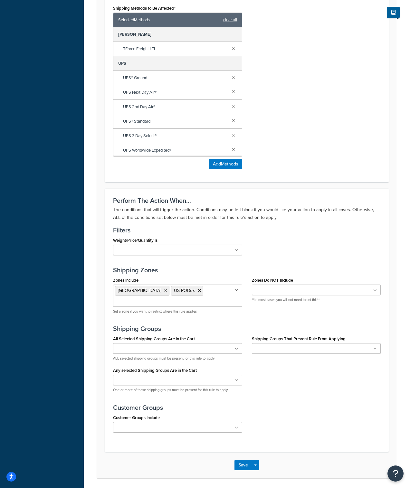
scroll to position [293, 0]
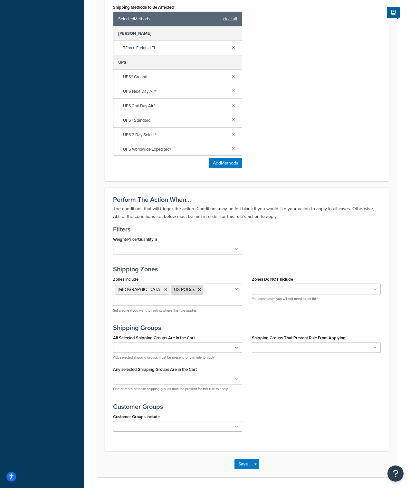
click at [198, 288] on icon at bounding box center [199, 290] width 3 height 4
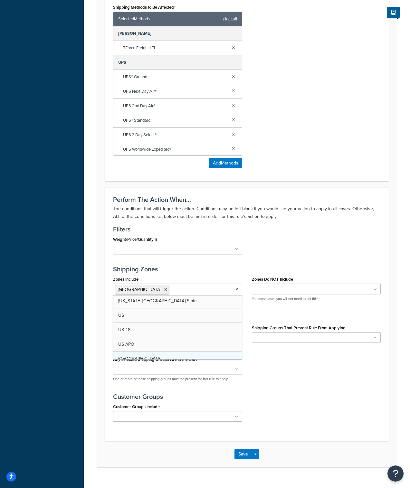
scroll to position [68, 0]
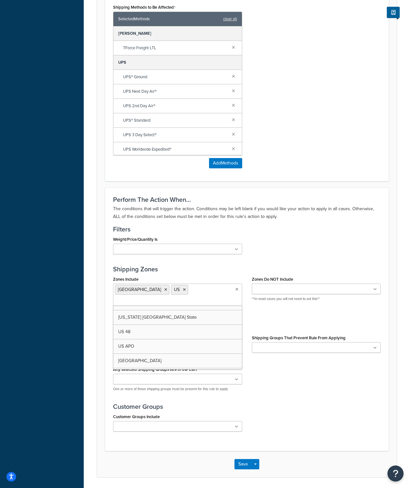
click at [304, 418] on div "Perform The Action When... The conditions that will trigger the action. Conditi…" at bounding box center [246, 319] width 283 height 263
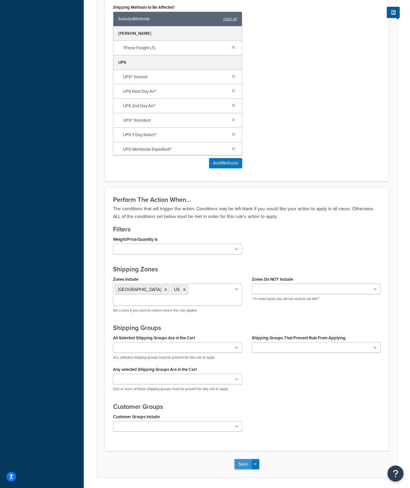
click at [244, 459] on button "Save" at bounding box center [242, 464] width 17 height 10
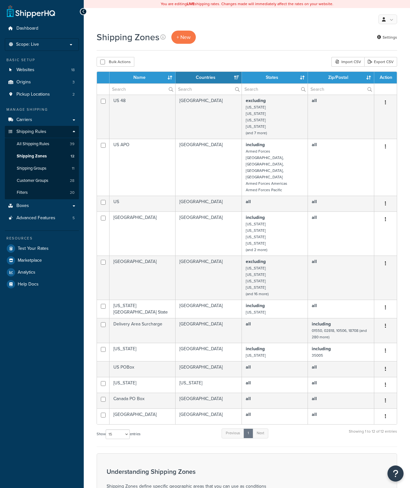
select select "15"
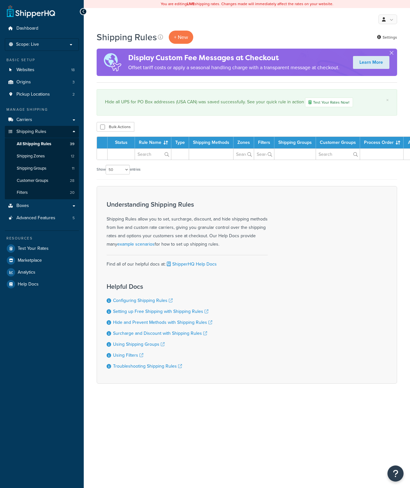
select select "50"
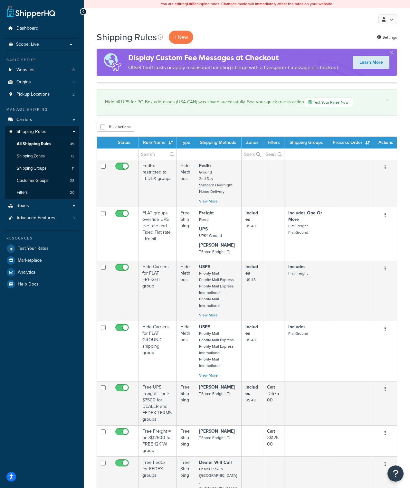
scroll to position [533, 0]
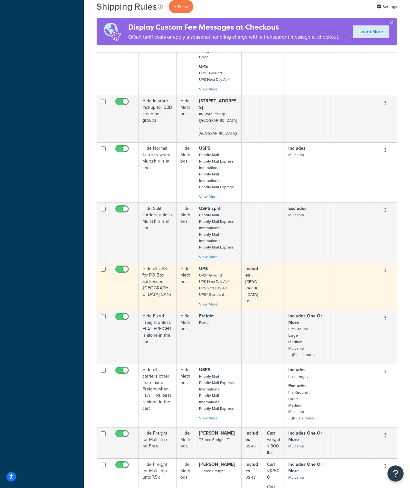
click at [275, 263] on td at bounding box center [274, 286] width 22 height 47
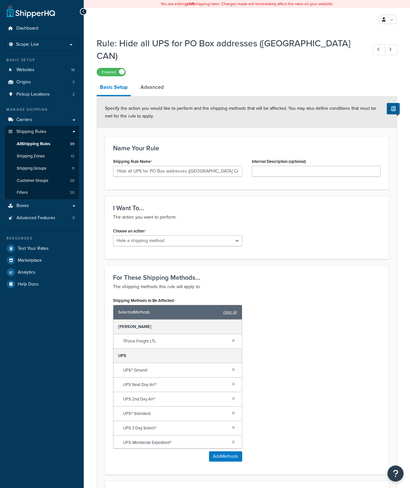
select select "HIDE"
click at [42, 156] on span "Shipping Zones" at bounding box center [31, 155] width 28 height 5
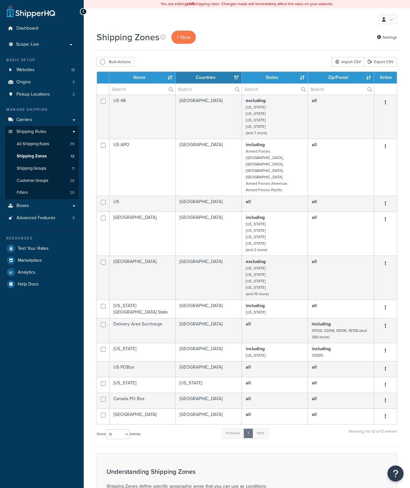
select select "15"
click at [47, 45] on p "Scope: Live" at bounding box center [42, 44] width 68 height 5
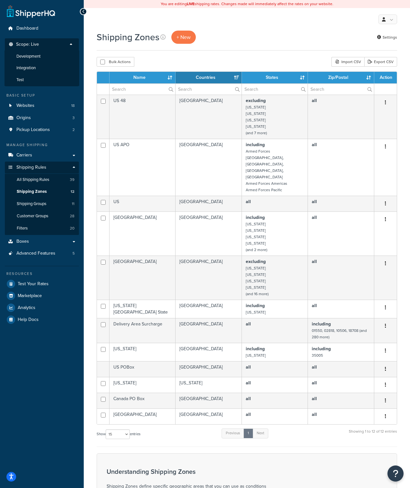
click at [38, 56] on span "Development" at bounding box center [28, 56] width 24 height 5
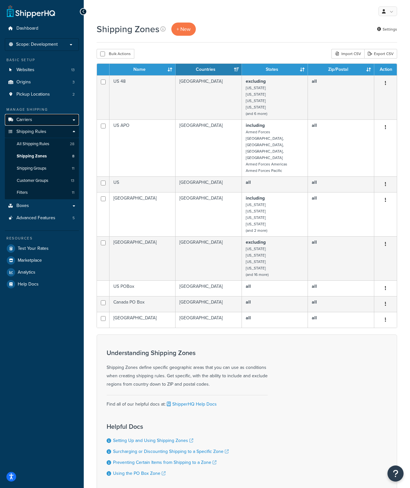
click at [36, 122] on link "Carriers" at bounding box center [42, 120] width 74 height 12
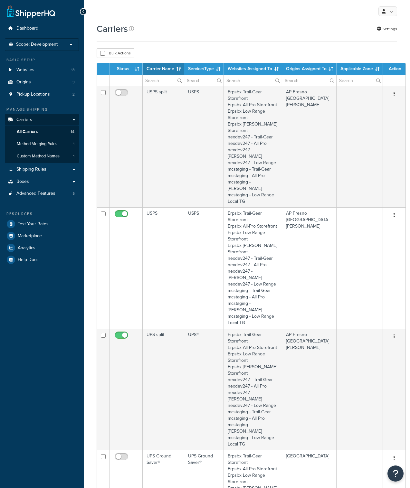
select select "15"
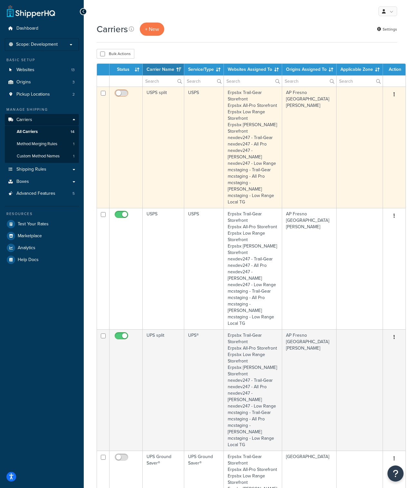
click at [126, 94] on input "checkbox" at bounding box center [122, 95] width 18 height 8
checkbox input "true"
